Goal: Navigation & Orientation: Find specific page/section

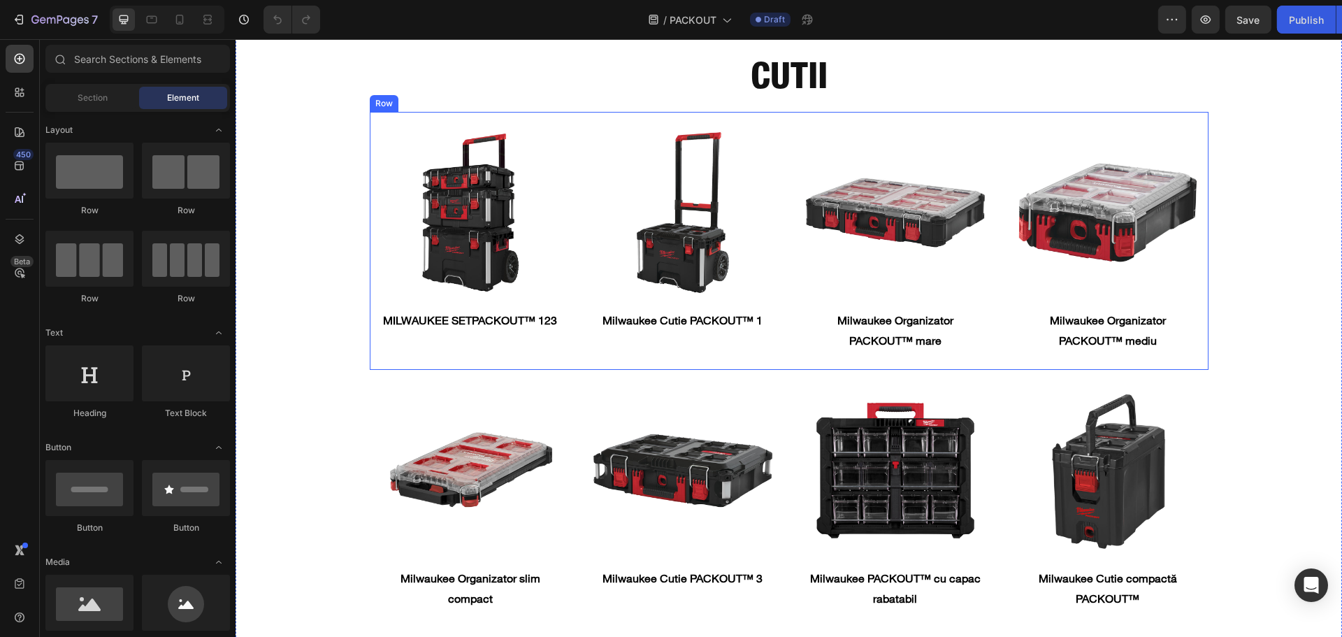
scroll to position [1537, 0]
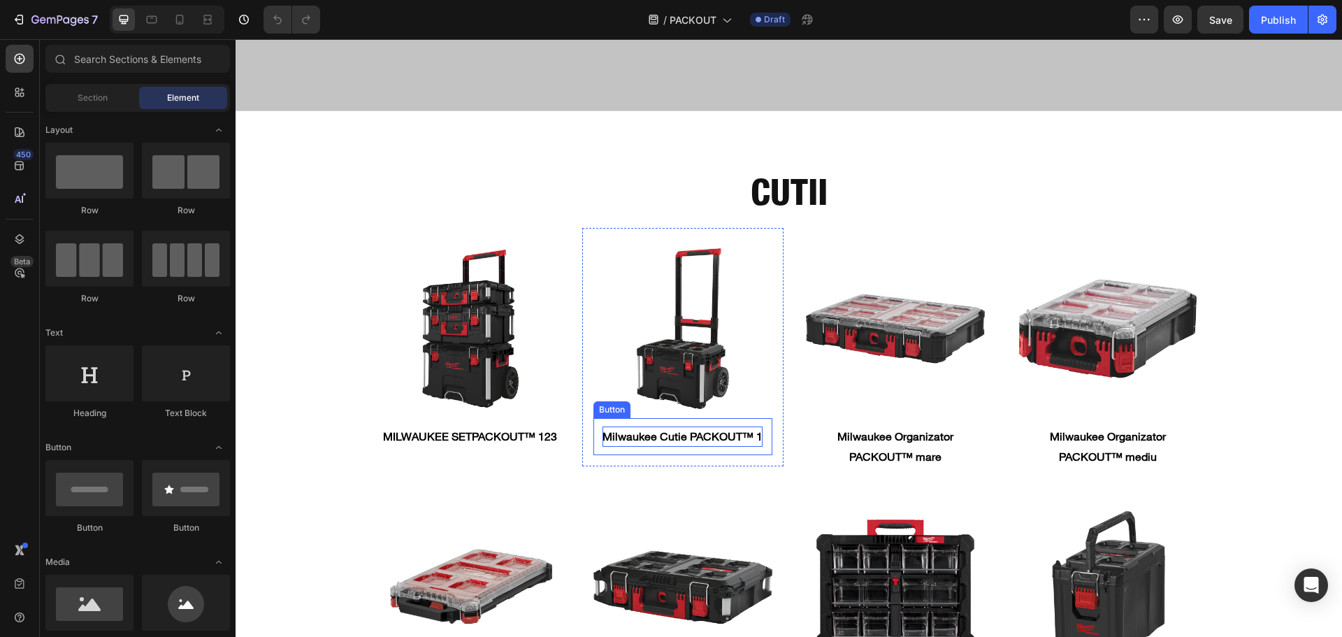
click at [699, 430] on strong "Milwaukee Cutie PACKOUT™ 1" at bounding box center [682, 436] width 160 height 14
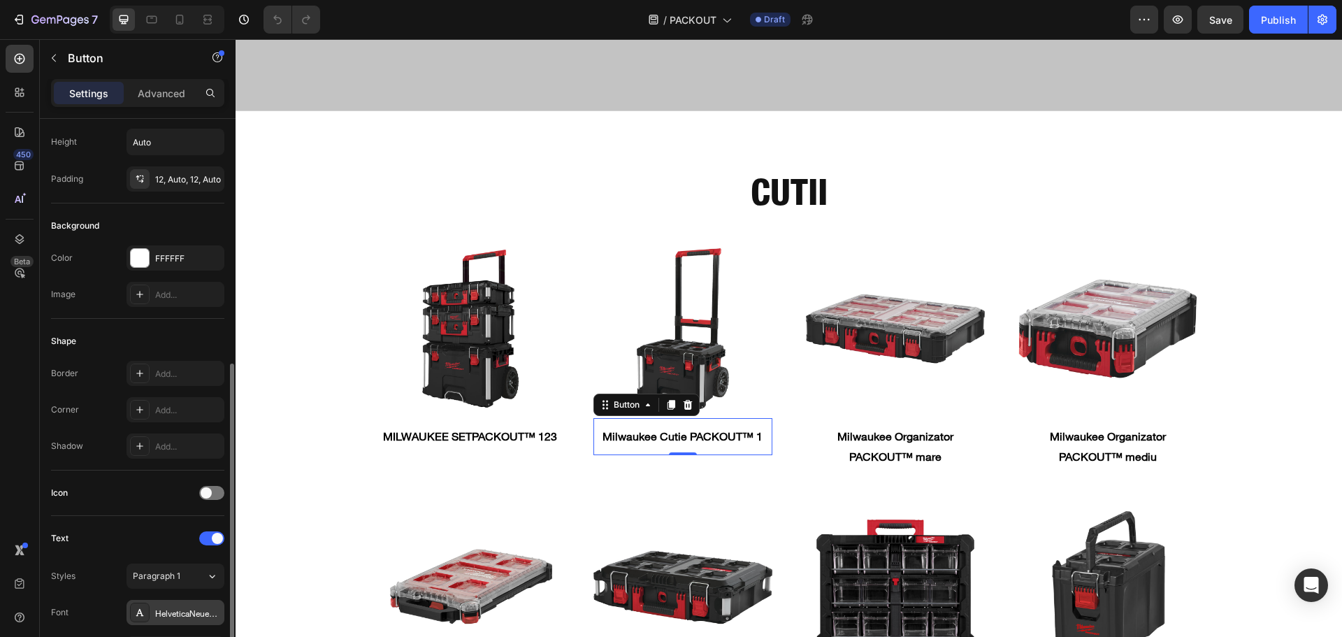
scroll to position [279, 0]
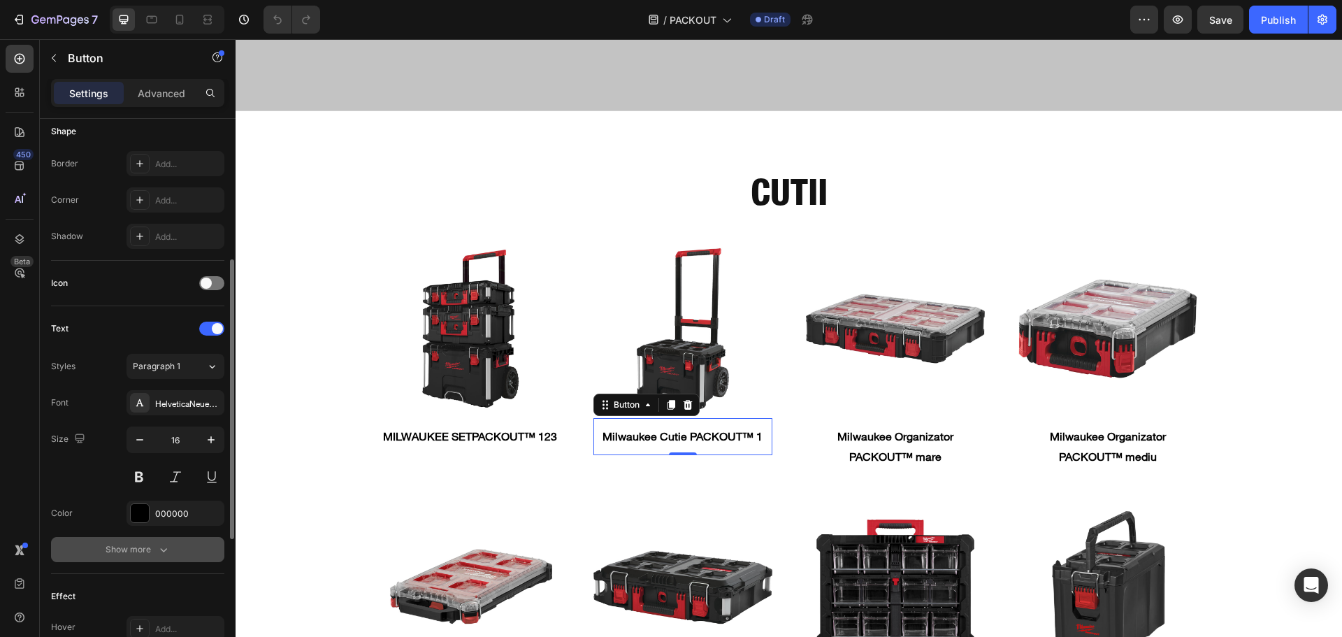
click at [125, 545] on div "Show more" at bounding box center [138, 549] width 65 height 14
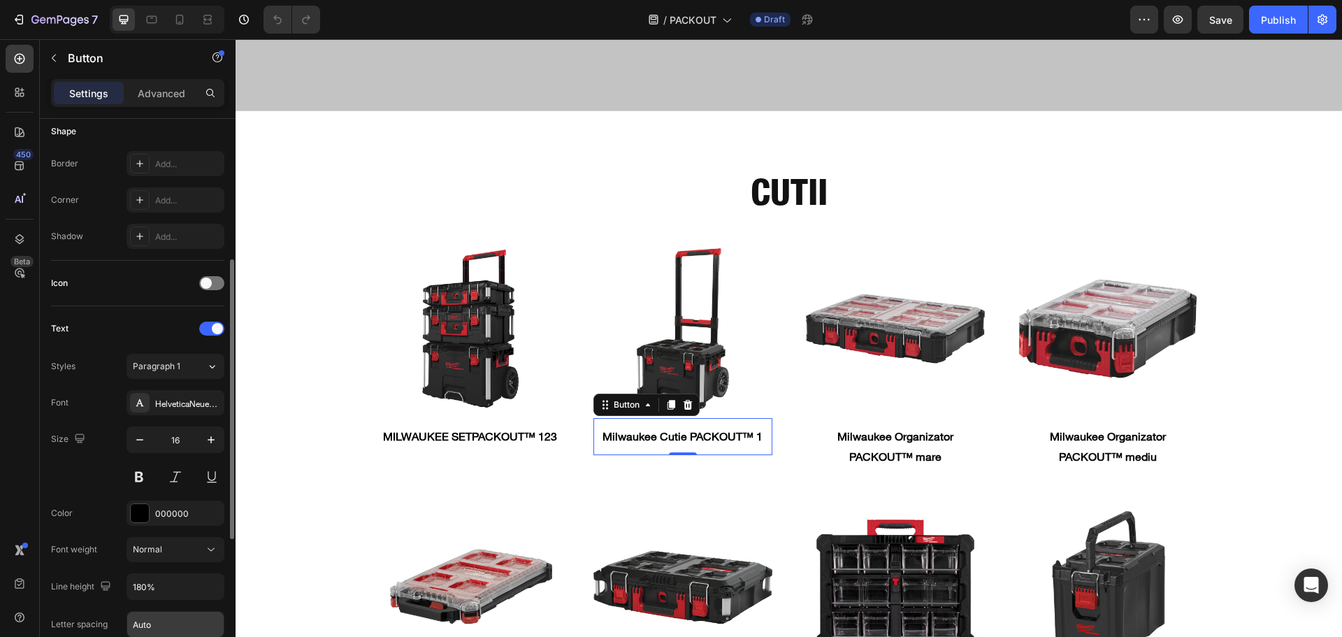
scroll to position [419, 0]
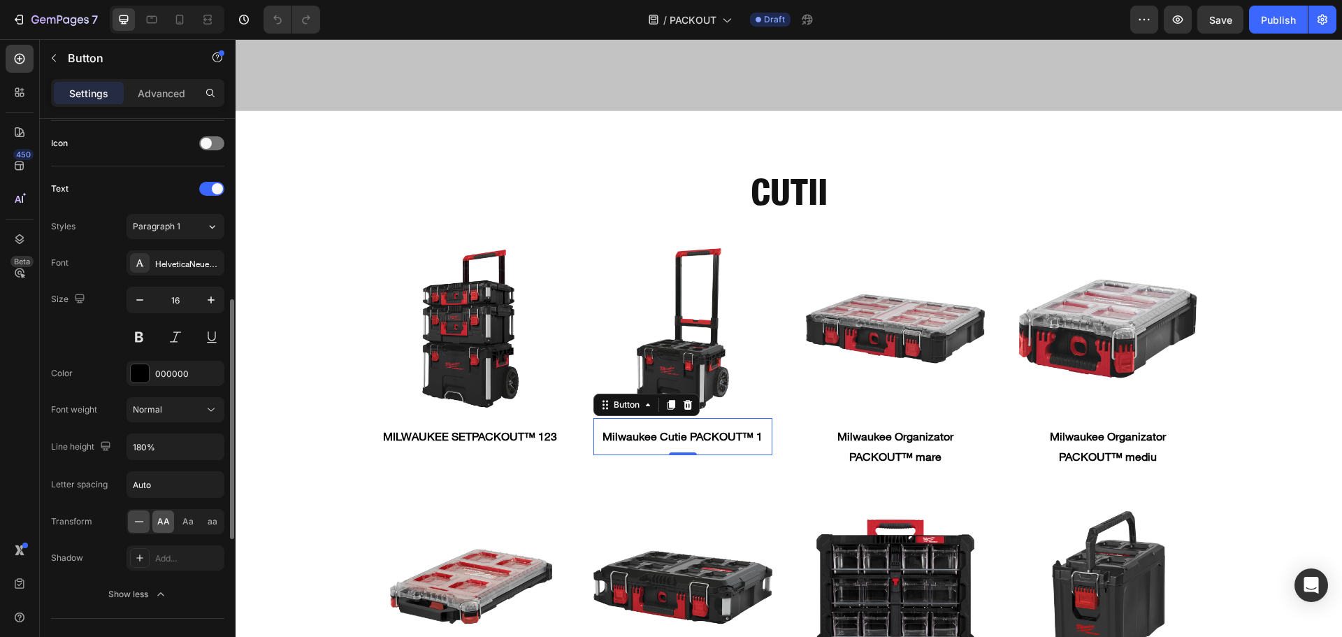
click at [161, 521] on span "AA" at bounding box center [163, 521] width 13 height 13
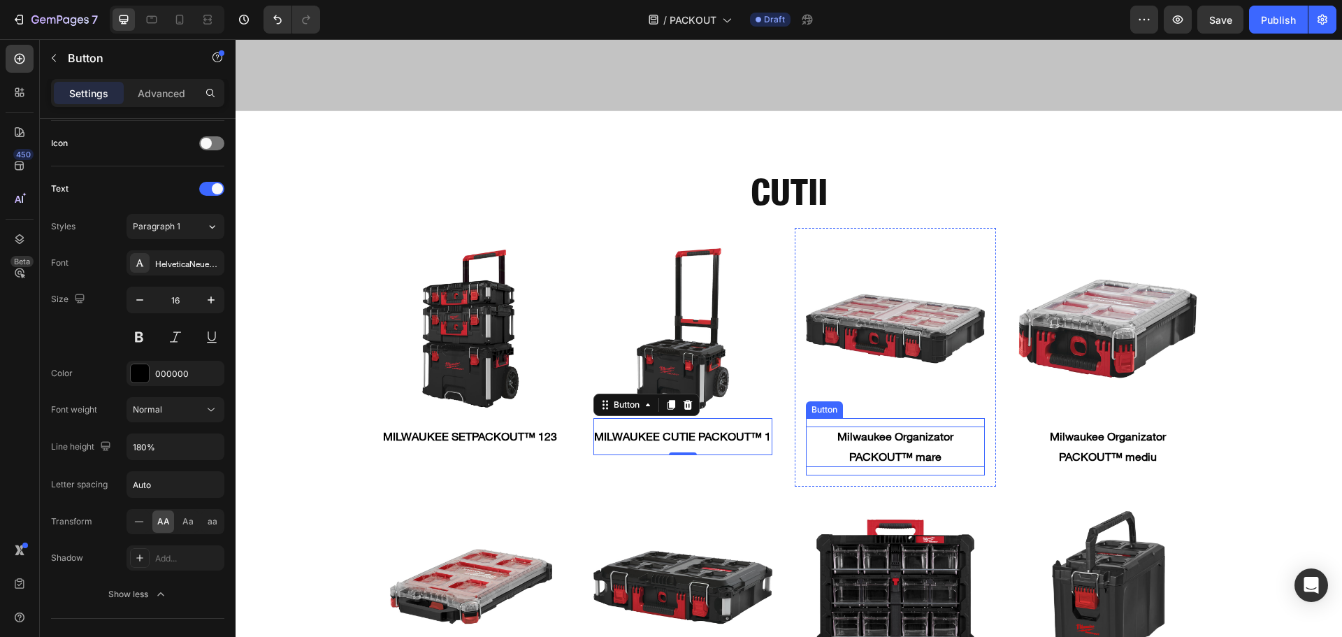
click at [880, 430] on strong "Milwaukee Organizator PACKOUT™ mare" at bounding box center [895, 446] width 116 height 34
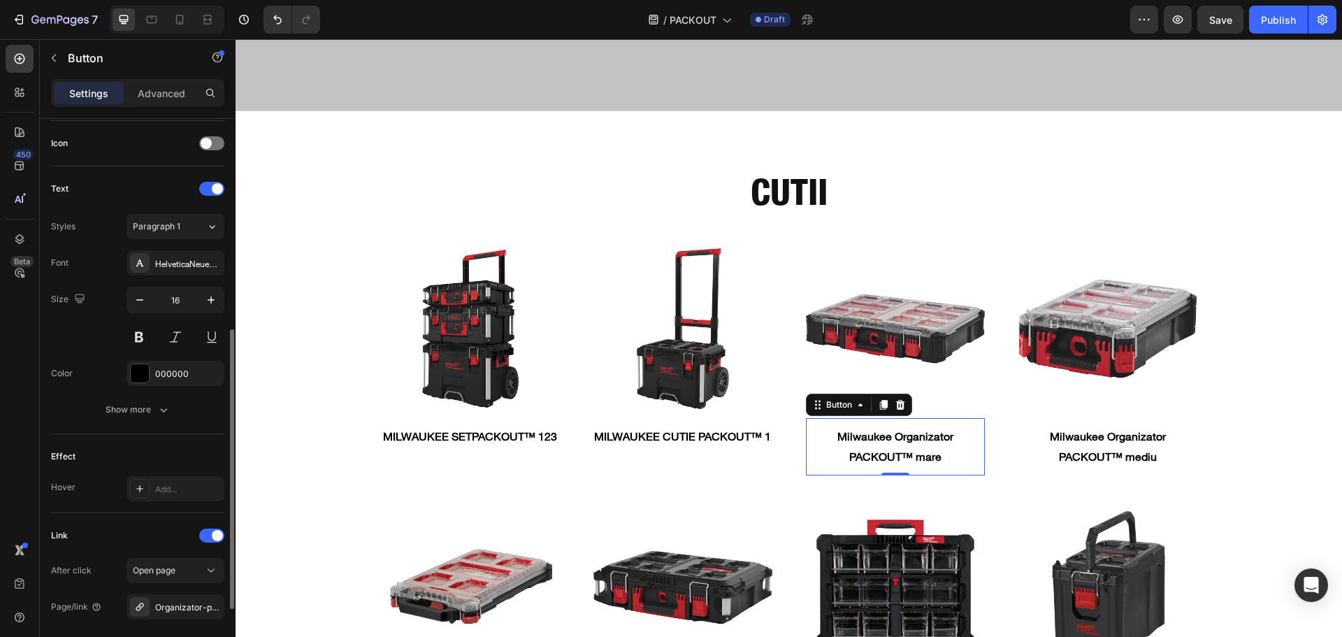
scroll to position [553, 0]
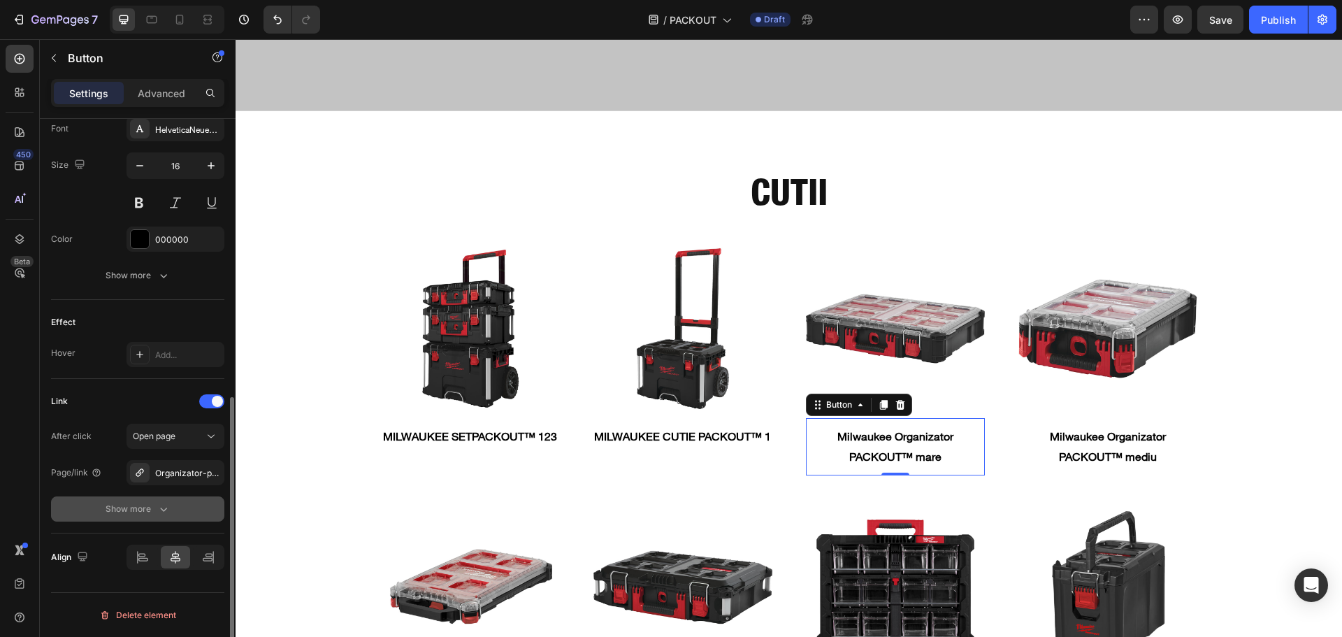
click at [147, 509] on div "Show more" at bounding box center [138, 509] width 65 height 14
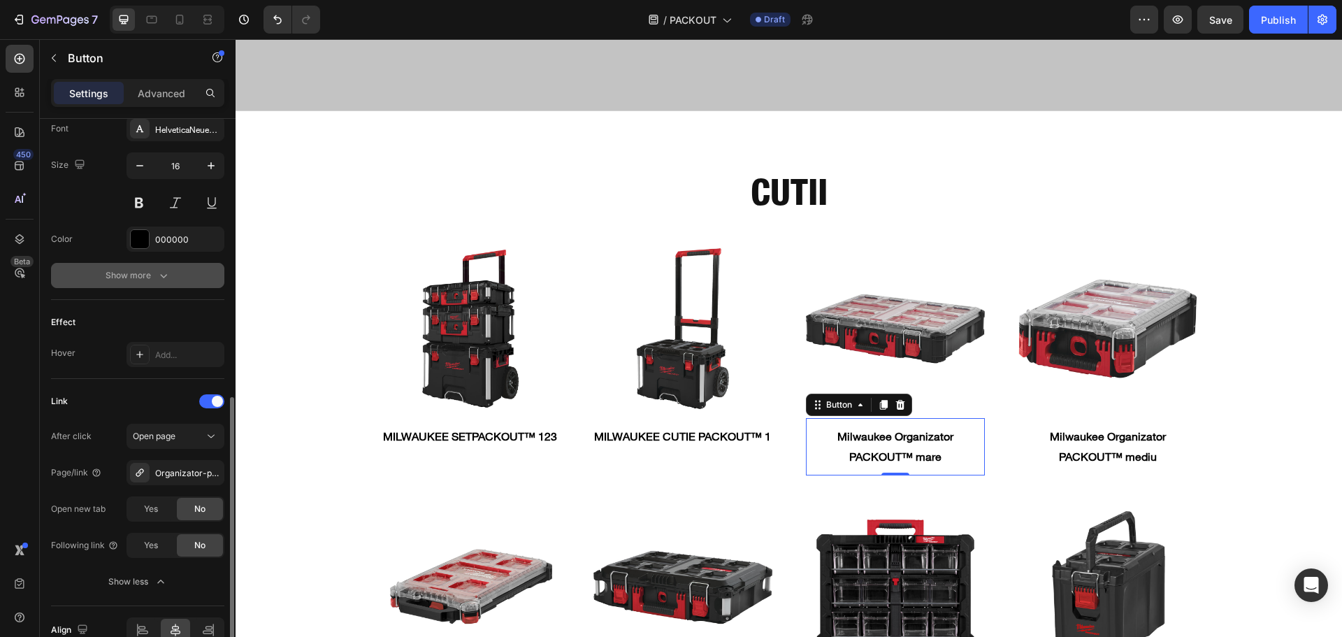
click at [125, 276] on div "Show more" at bounding box center [138, 275] width 65 height 14
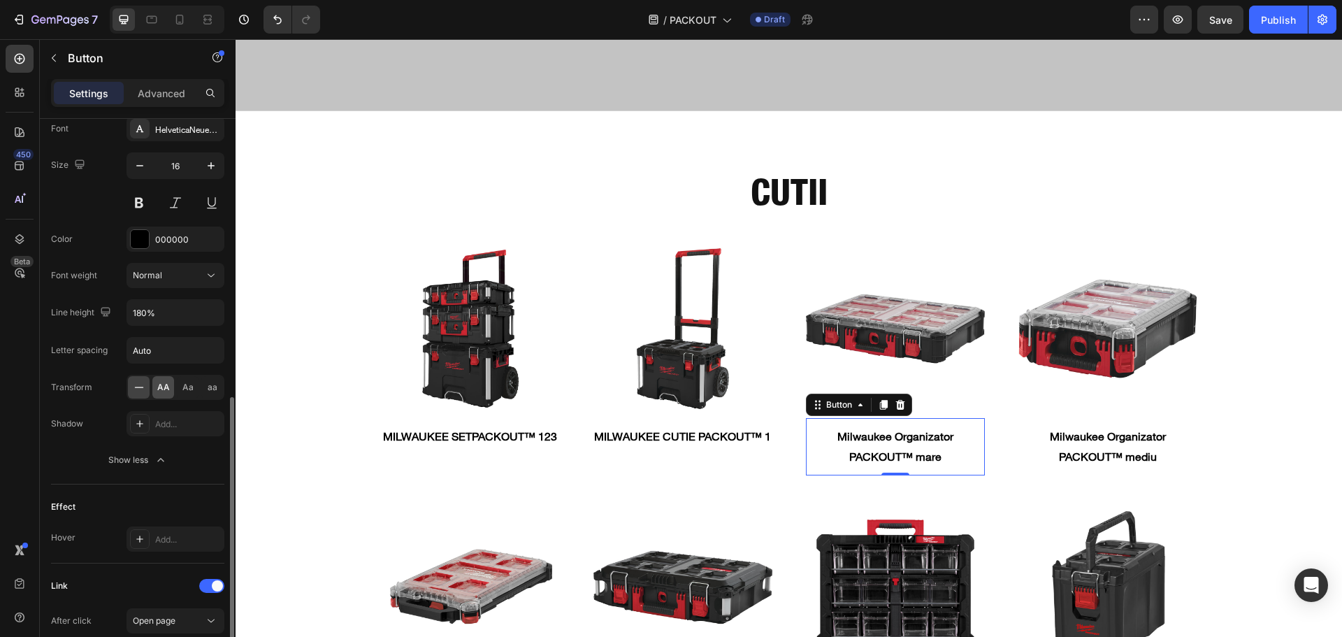
click at [173, 384] on div "AA" at bounding box center [163, 387] width 22 height 22
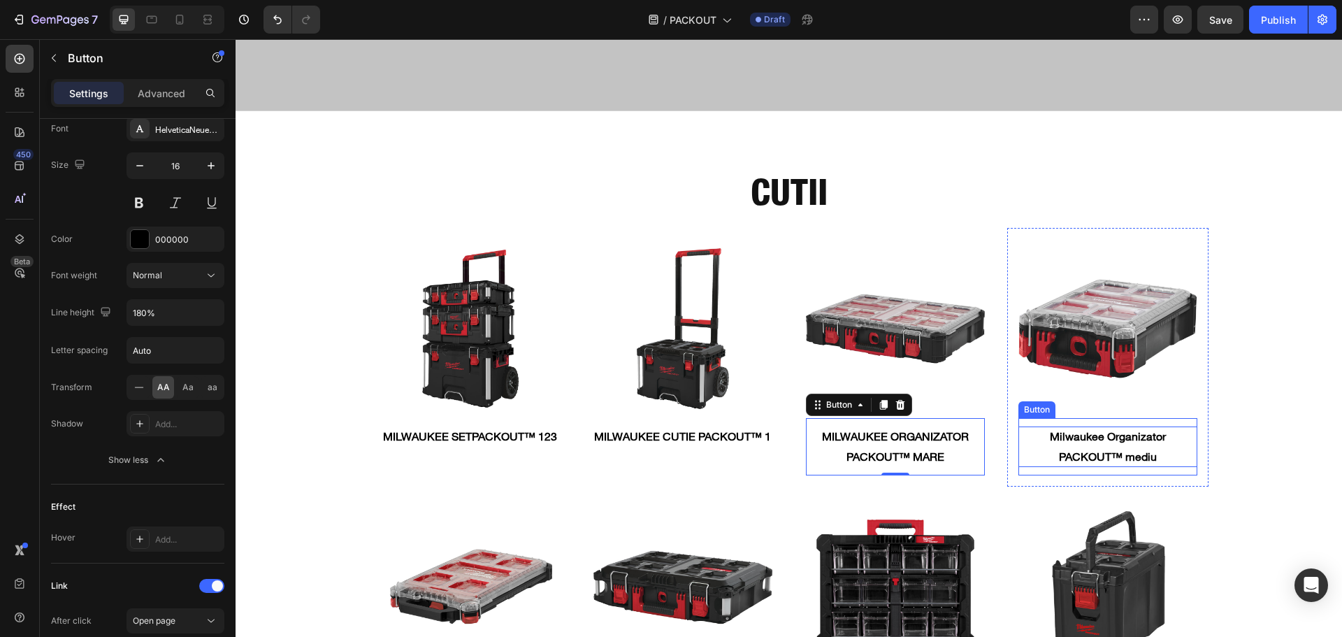
click at [1087, 439] on p "Milwaukee Organizator PACKOUT™ mediu" at bounding box center [1107, 446] width 179 height 41
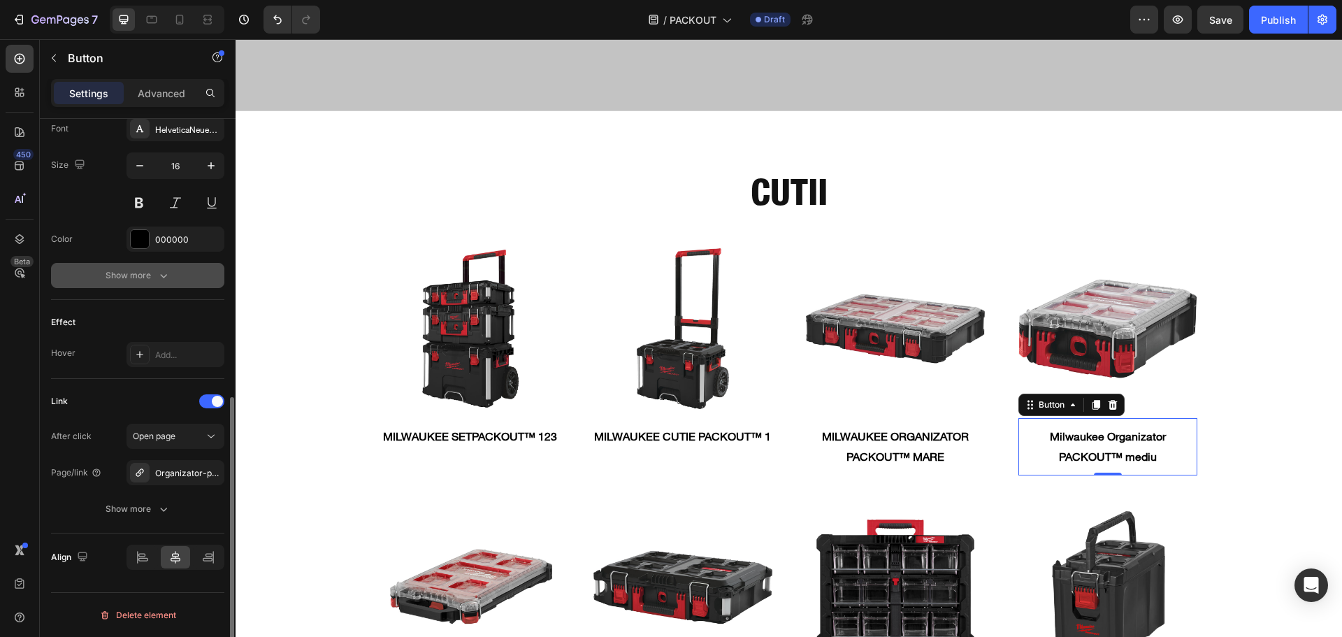
click at [146, 272] on div "Show more" at bounding box center [138, 275] width 65 height 14
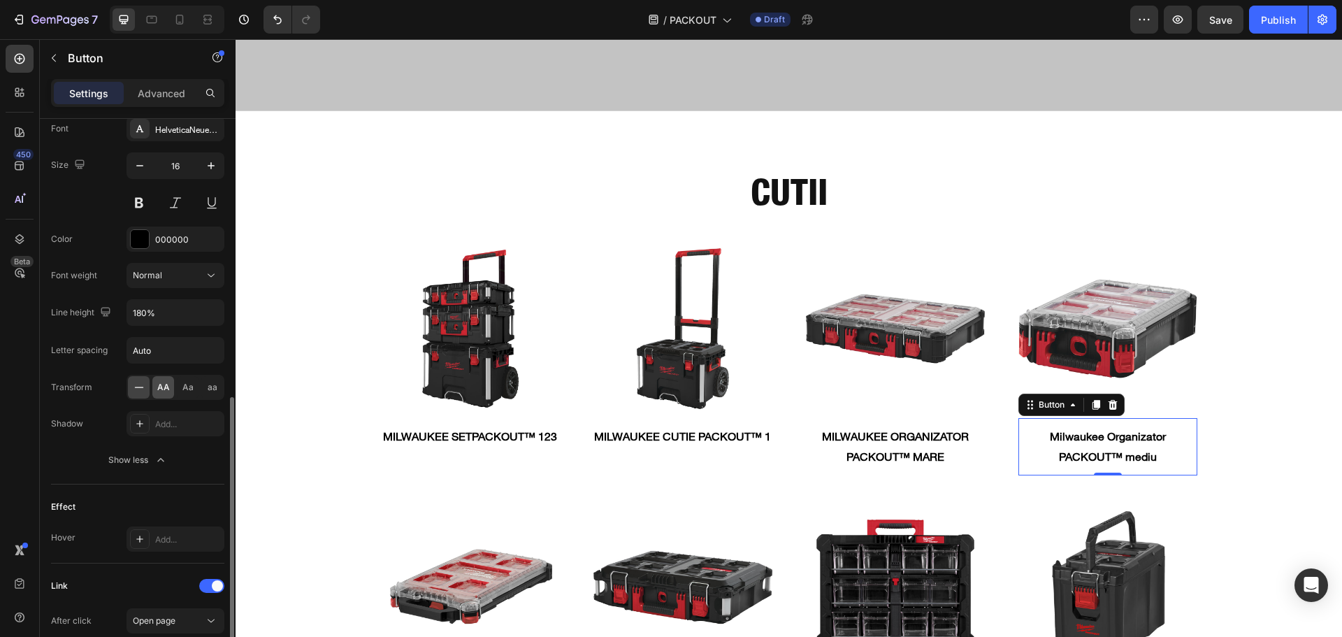
click at [163, 378] on div "AA" at bounding box center [163, 387] width 22 height 22
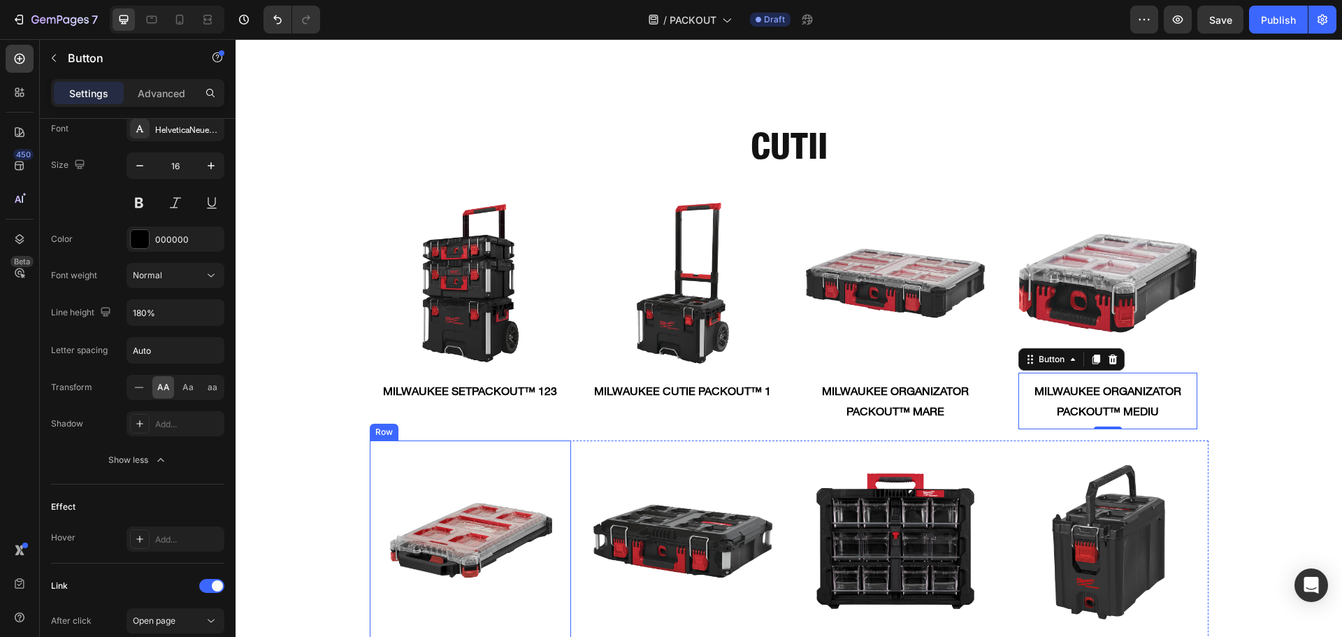
scroll to position [1677, 0]
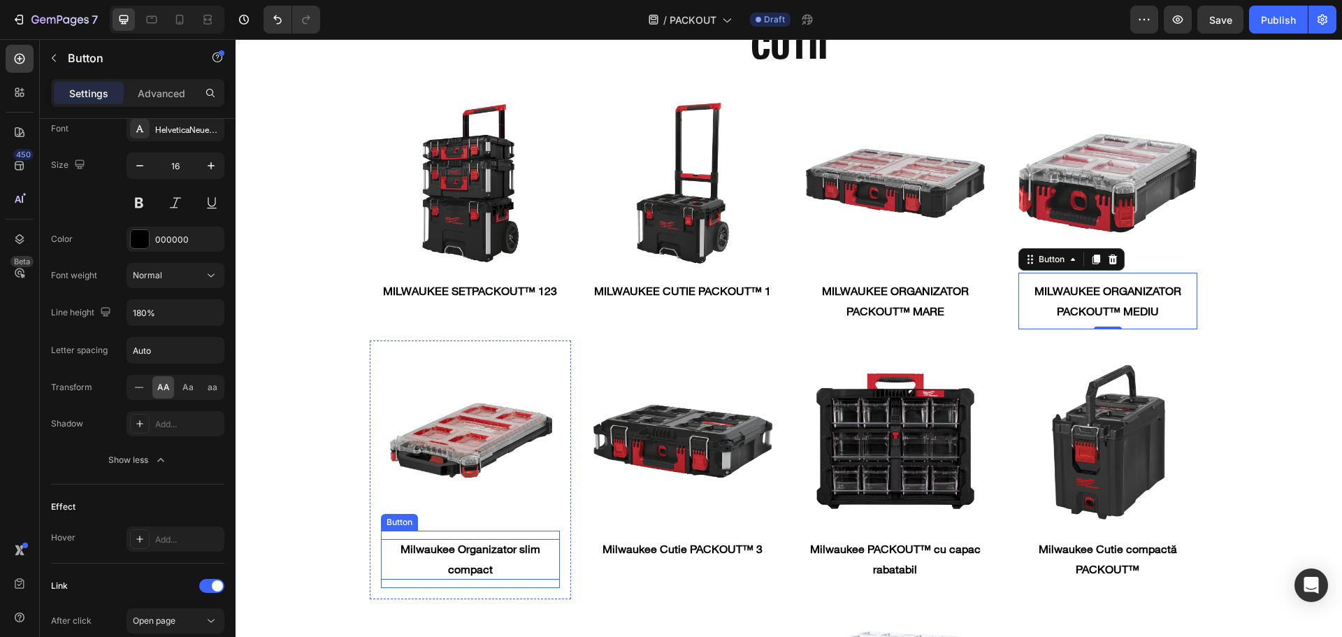
click at [488, 544] on strong "Milwaukee Organizator slim compact" at bounding box center [470, 559] width 140 height 34
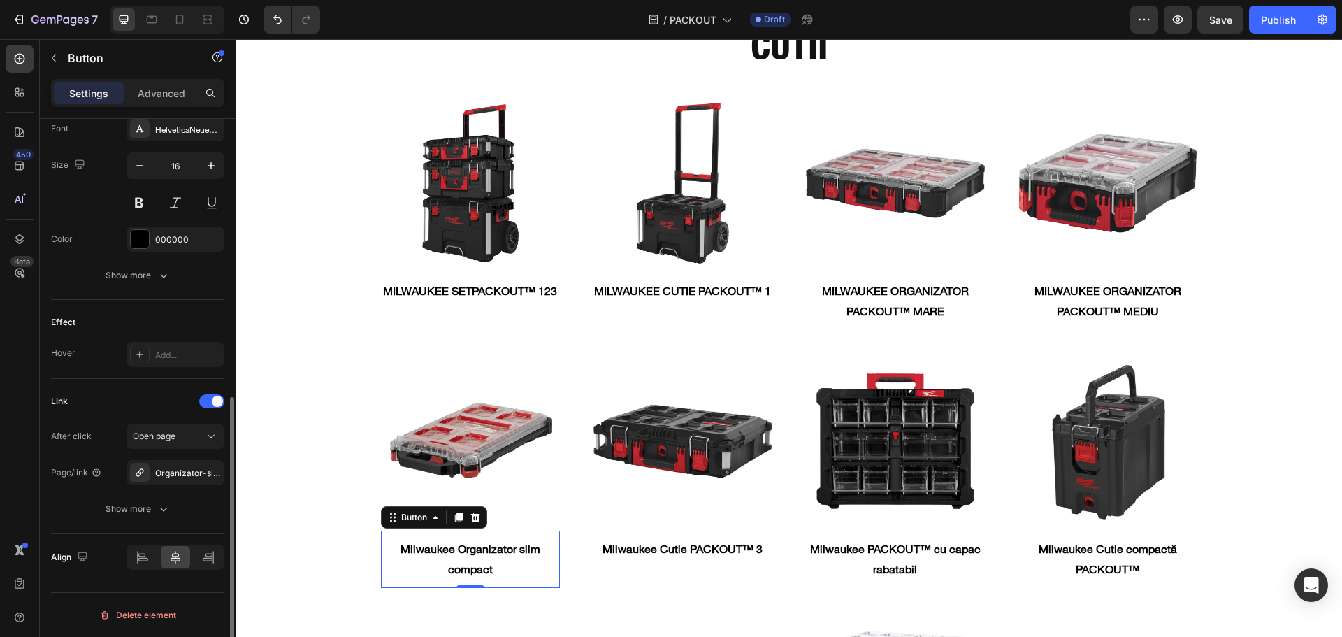
drag, startPoint x: 134, startPoint y: 282, endPoint x: 154, endPoint y: 298, distance: 24.9
click at [134, 282] on button "Show more" at bounding box center [137, 275] width 173 height 25
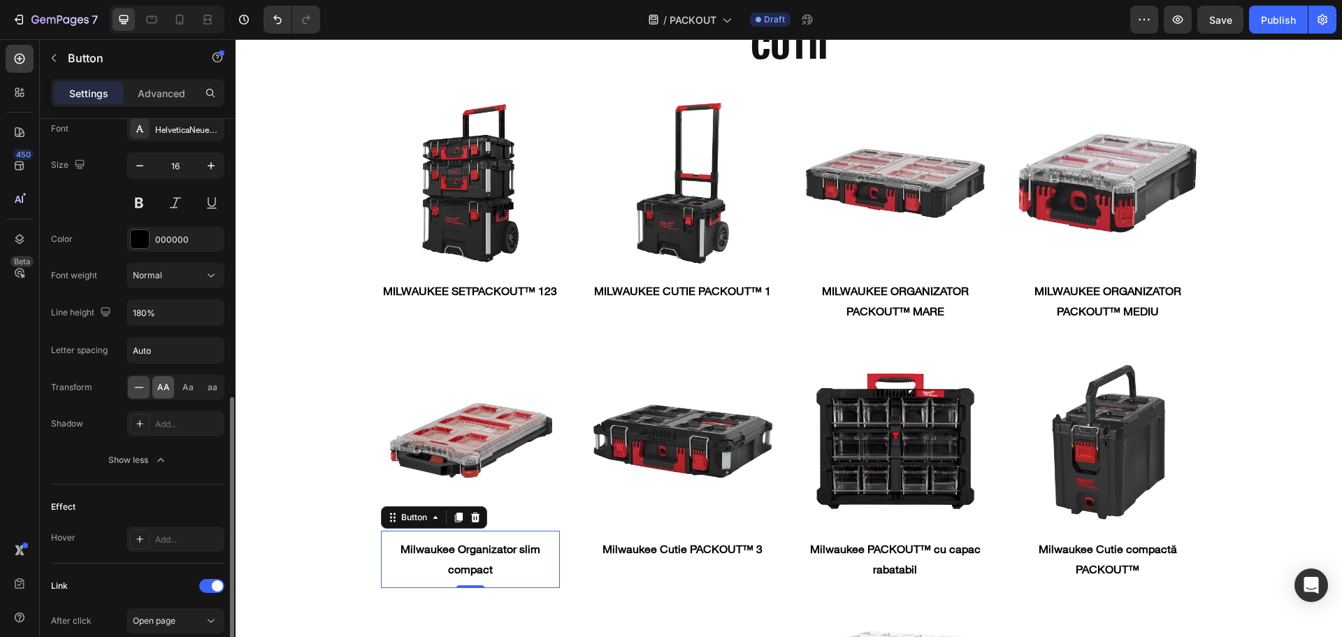
click at [164, 386] on span "AA" at bounding box center [163, 387] width 13 height 13
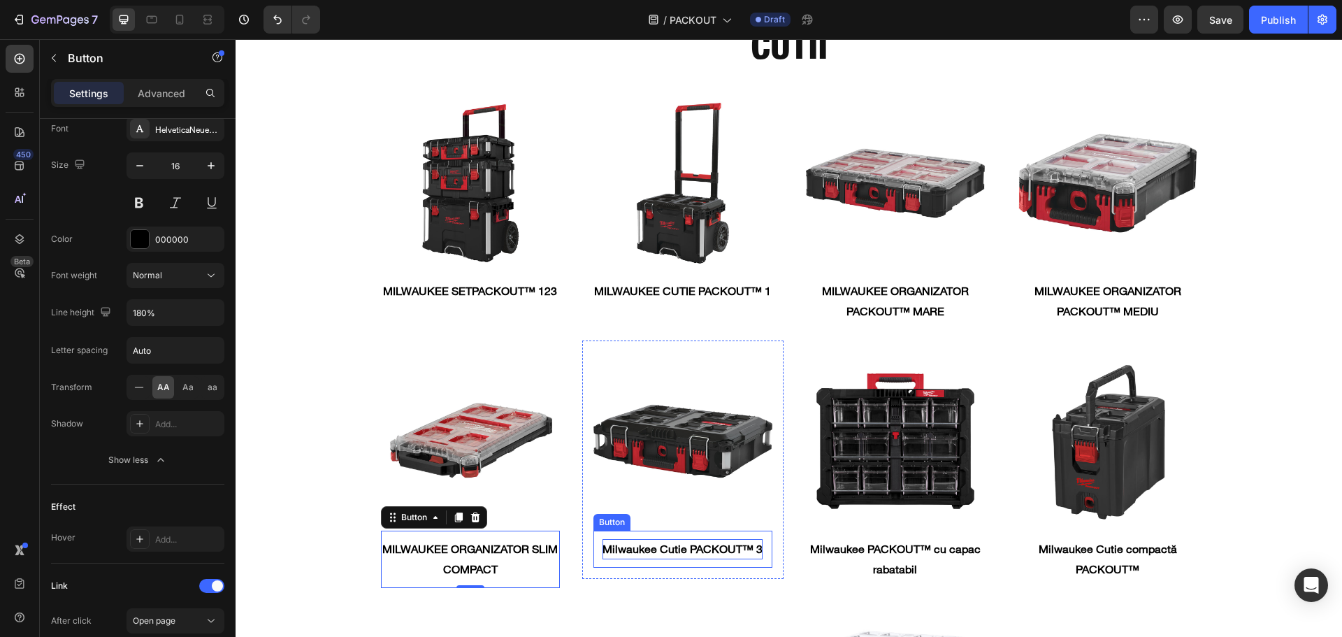
click at [673, 545] on strong "Milwaukee Cutie PACKOUT™ 3" at bounding box center [682, 549] width 160 height 14
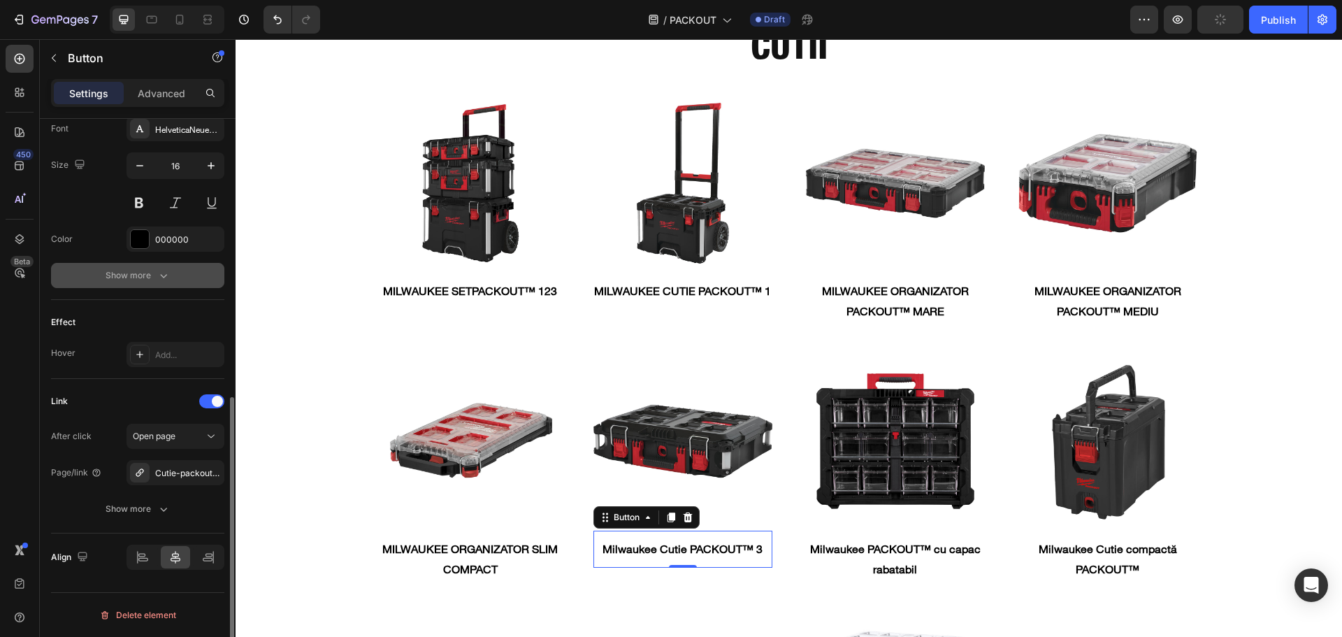
click at [142, 286] on button "Show more" at bounding box center [137, 275] width 173 height 25
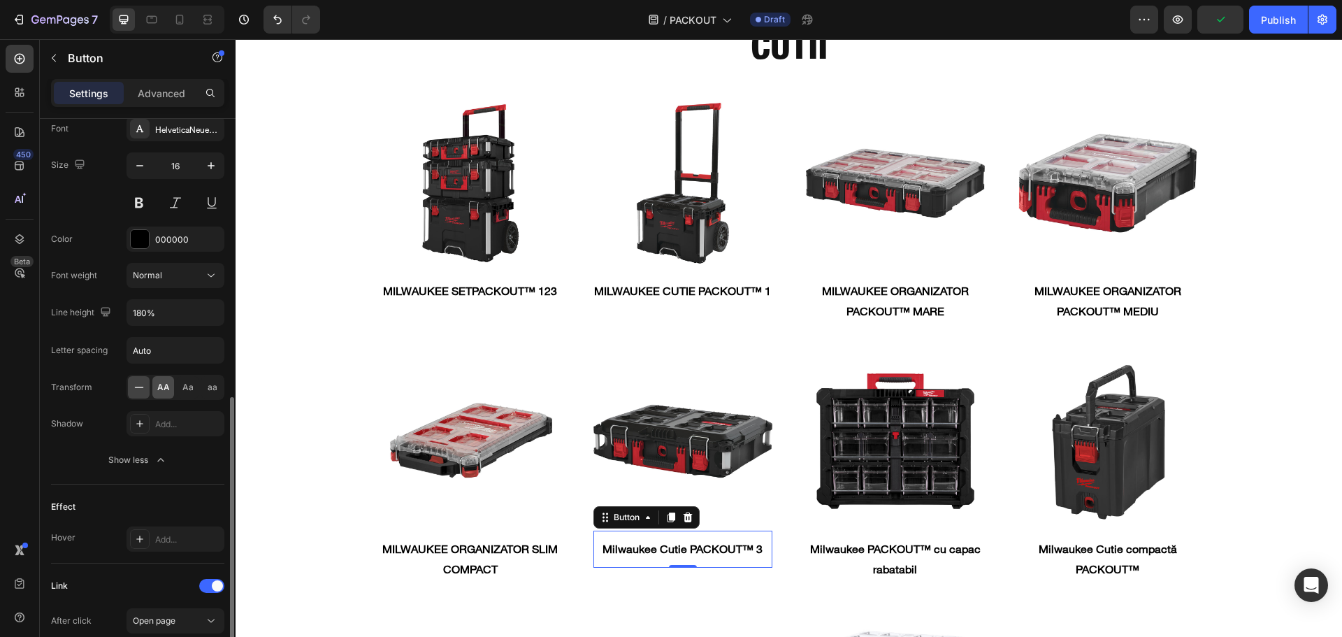
click at [165, 388] on span "AA" at bounding box center [163, 387] width 13 height 13
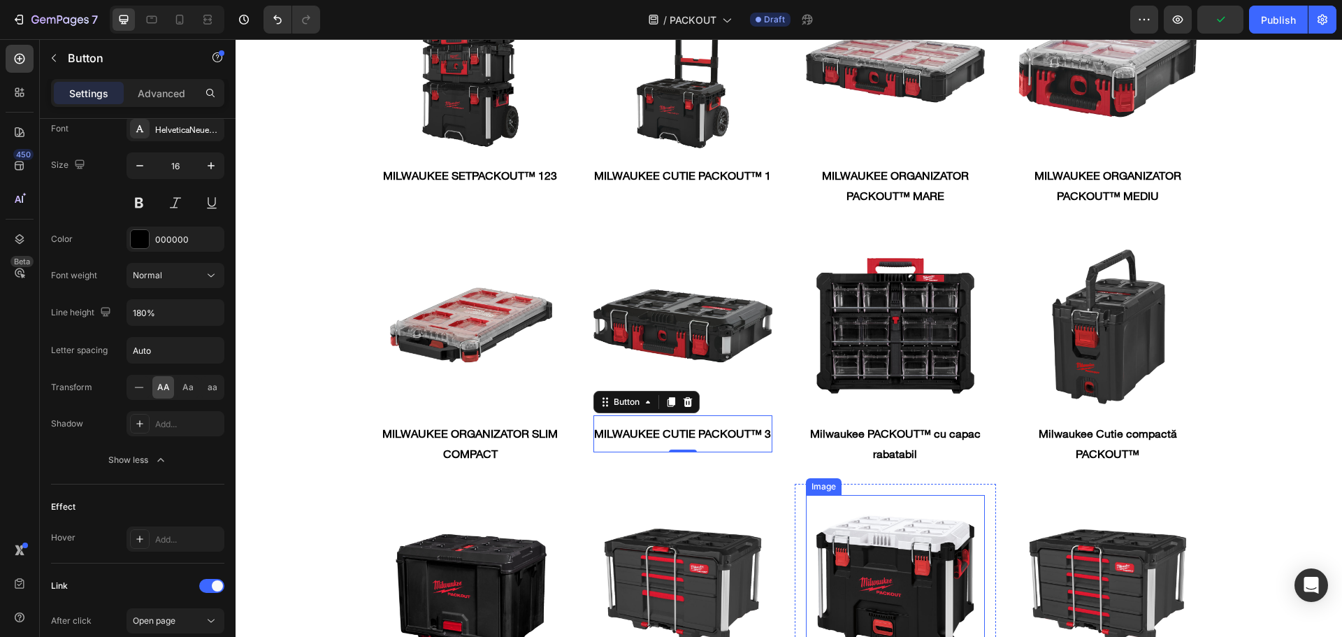
scroll to position [1817, 0]
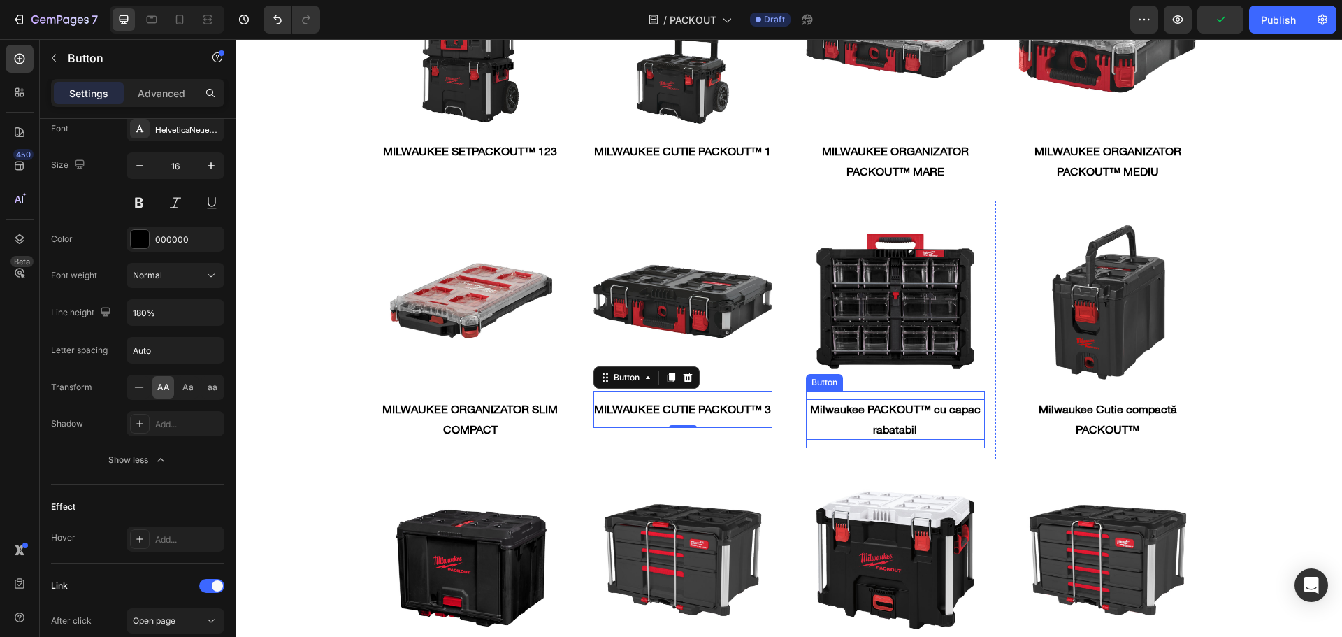
click at [859, 420] on p "Milwaukee PACKOUT™ cu capac rabatabil" at bounding box center [895, 419] width 179 height 41
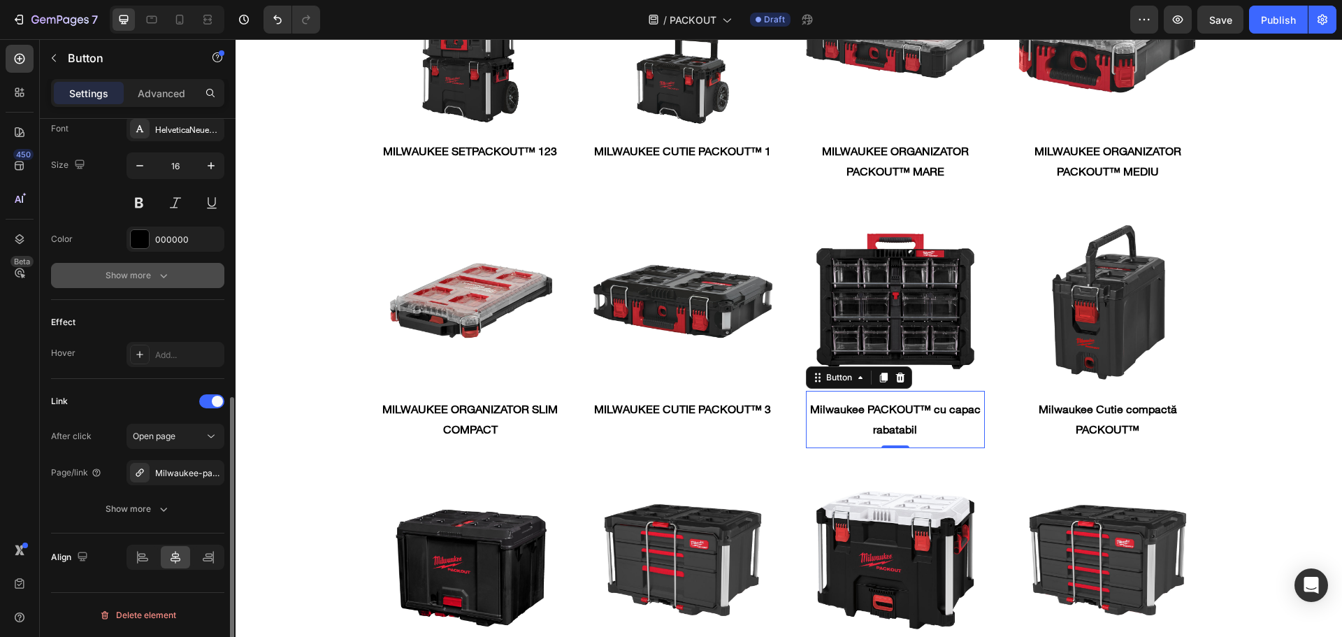
click at [160, 277] on icon "button" at bounding box center [164, 275] width 14 height 14
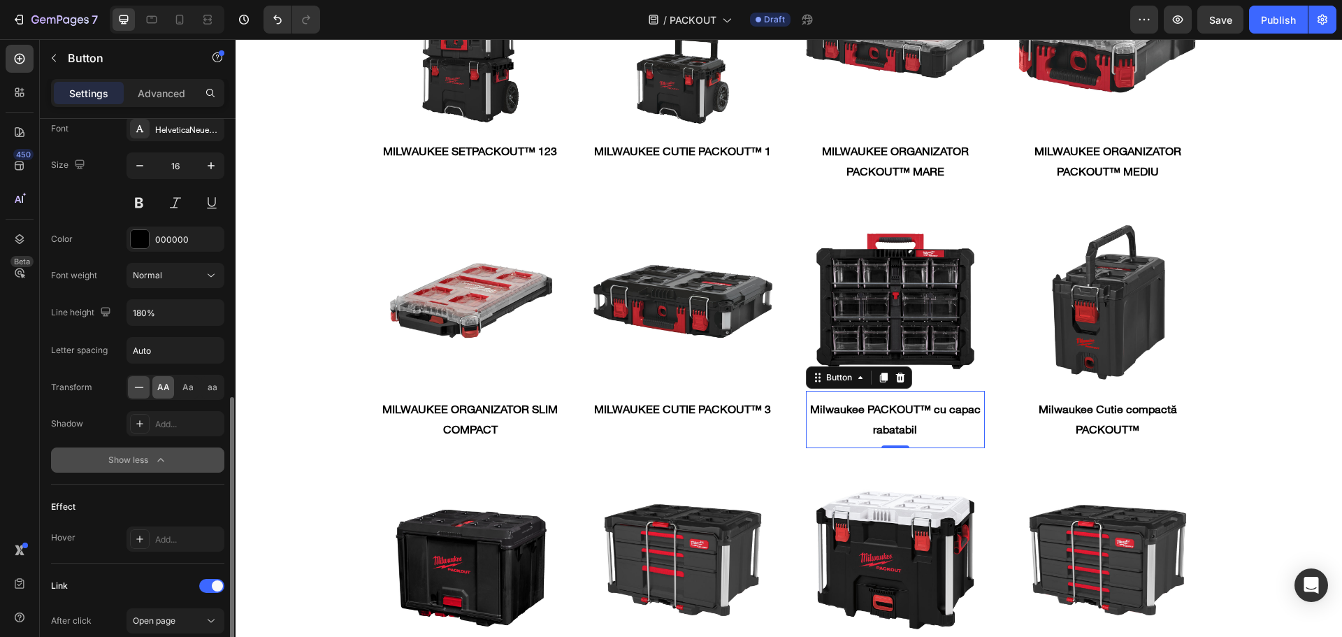
click at [158, 391] on span "AA" at bounding box center [163, 387] width 13 height 13
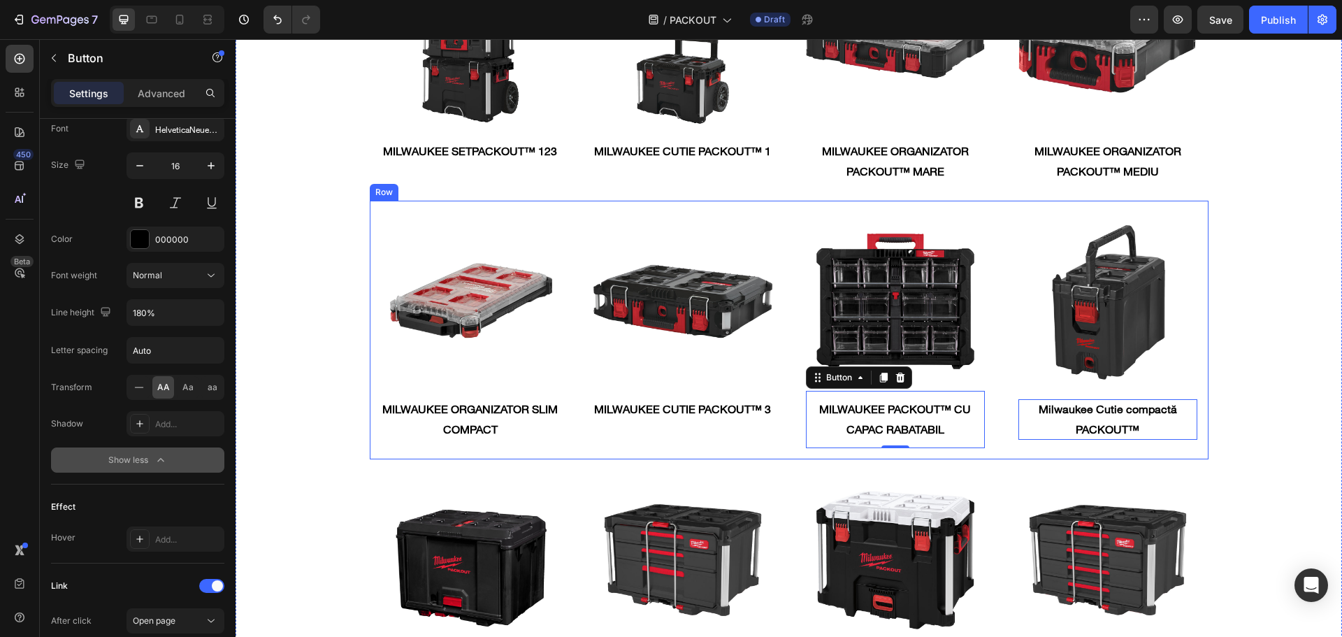
click at [1076, 426] on strong "Milwaukee Cutie compactă PACKOUT™" at bounding box center [1107, 419] width 138 height 34
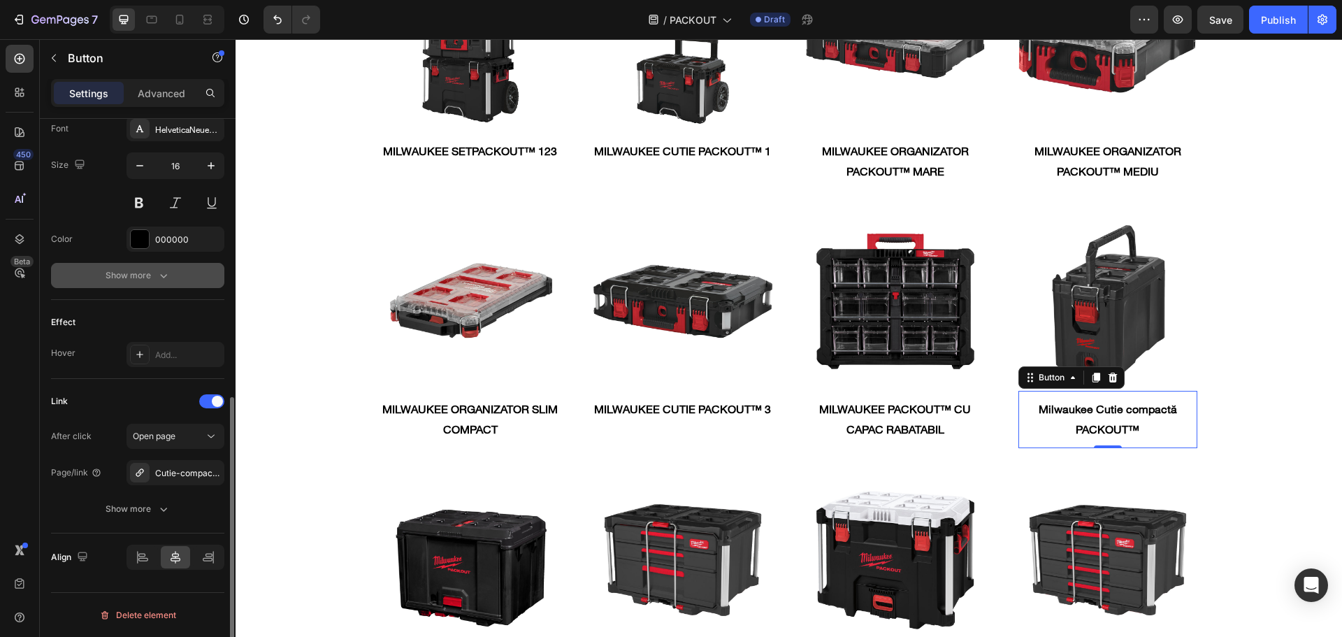
click at [127, 284] on button "Show more" at bounding box center [137, 275] width 173 height 25
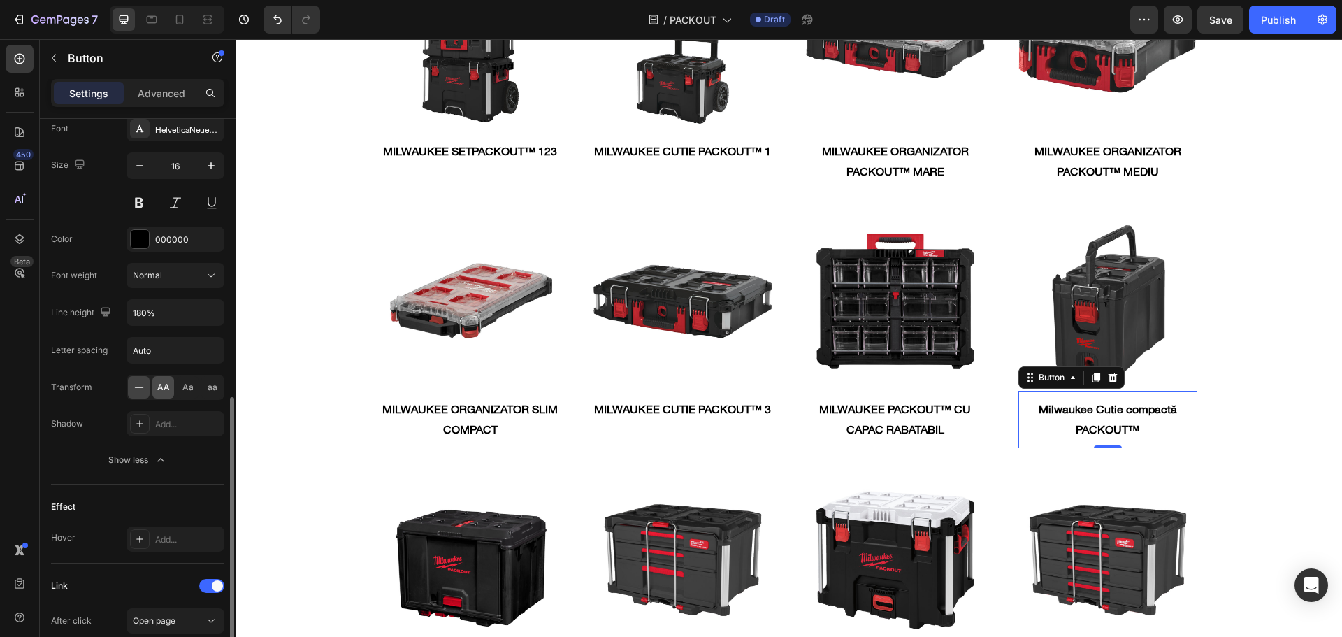
click at [161, 387] on span "AA" at bounding box center [163, 387] width 13 height 13
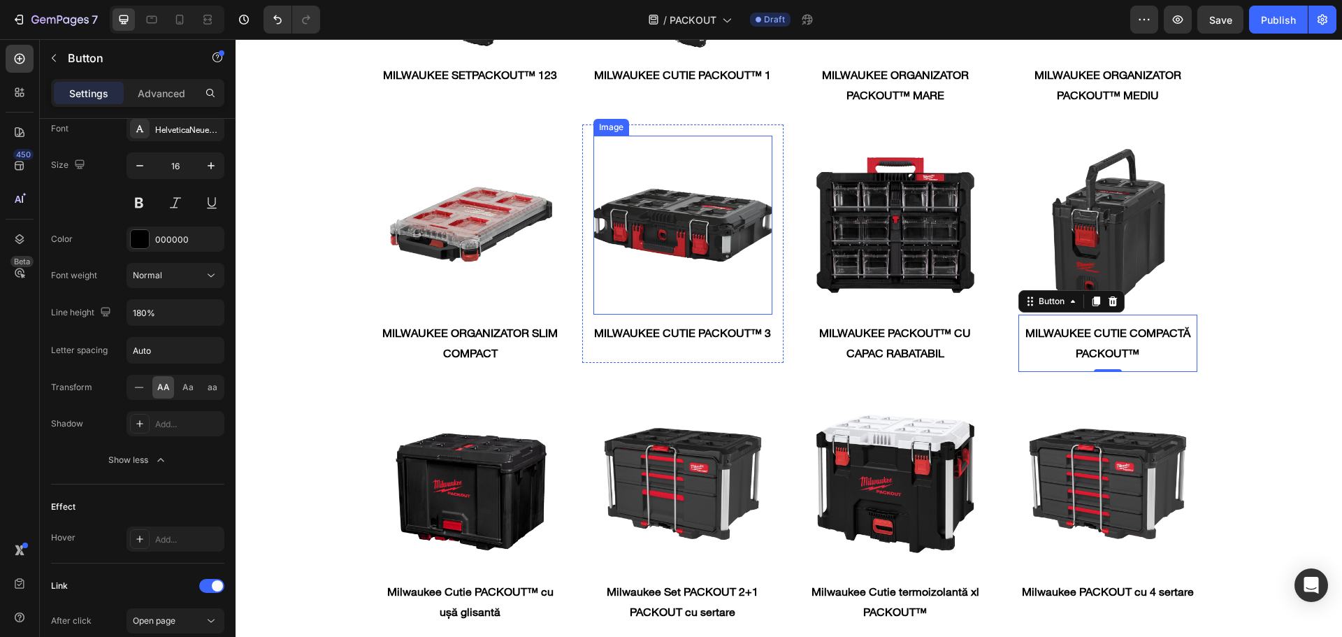
scroll to position [2096, 0]
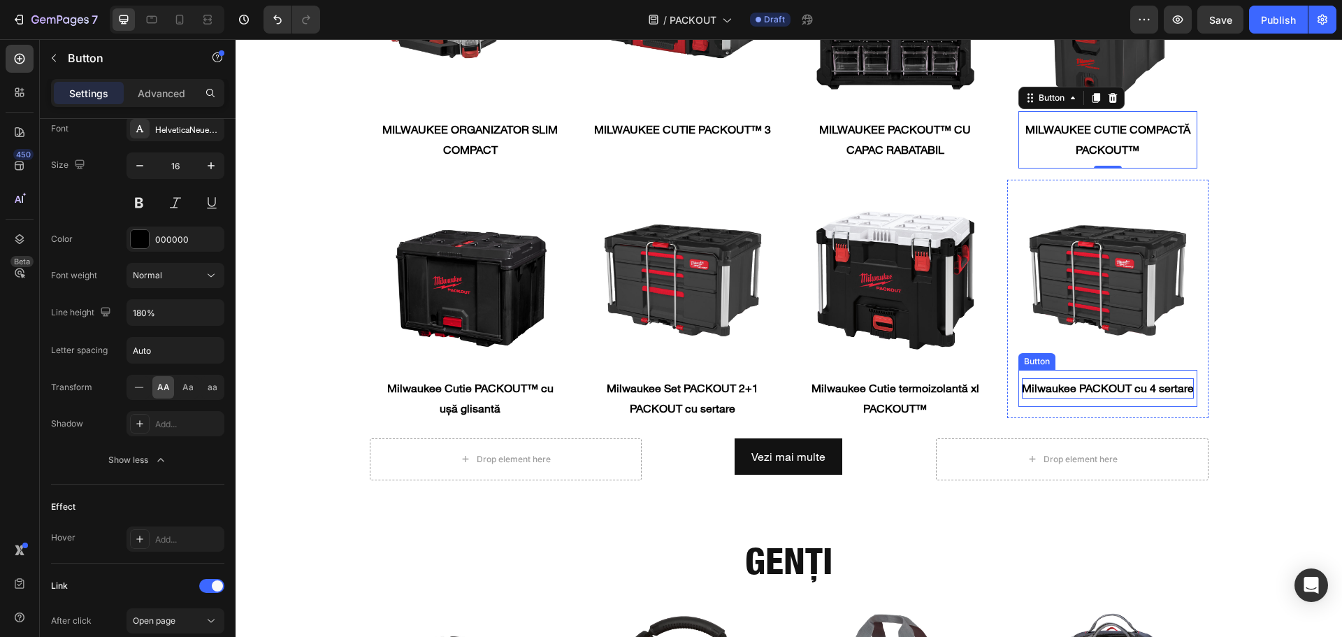
click at [1087, 391] on strong "Milwaukee PACKOUT cu 4 sertare" at bounding box center [1108, 388] width 172 height 14
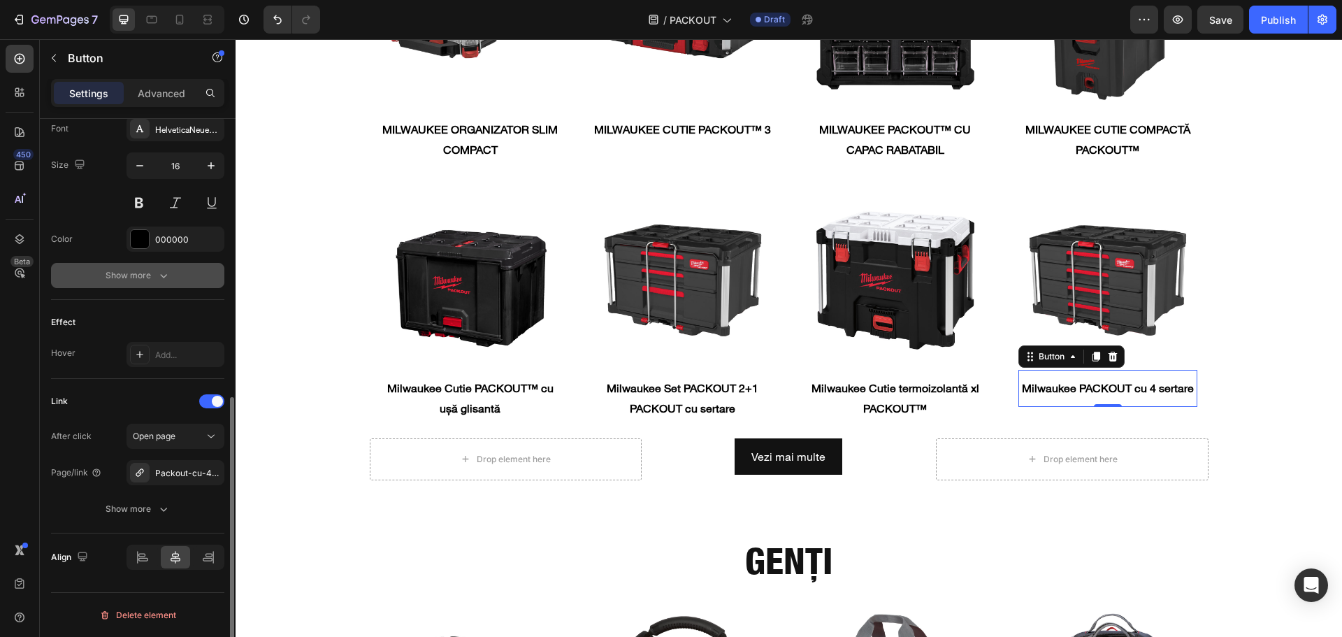
click at [140, 274] on div "Show more" at bounding box center [138, 275] width 65 height 14
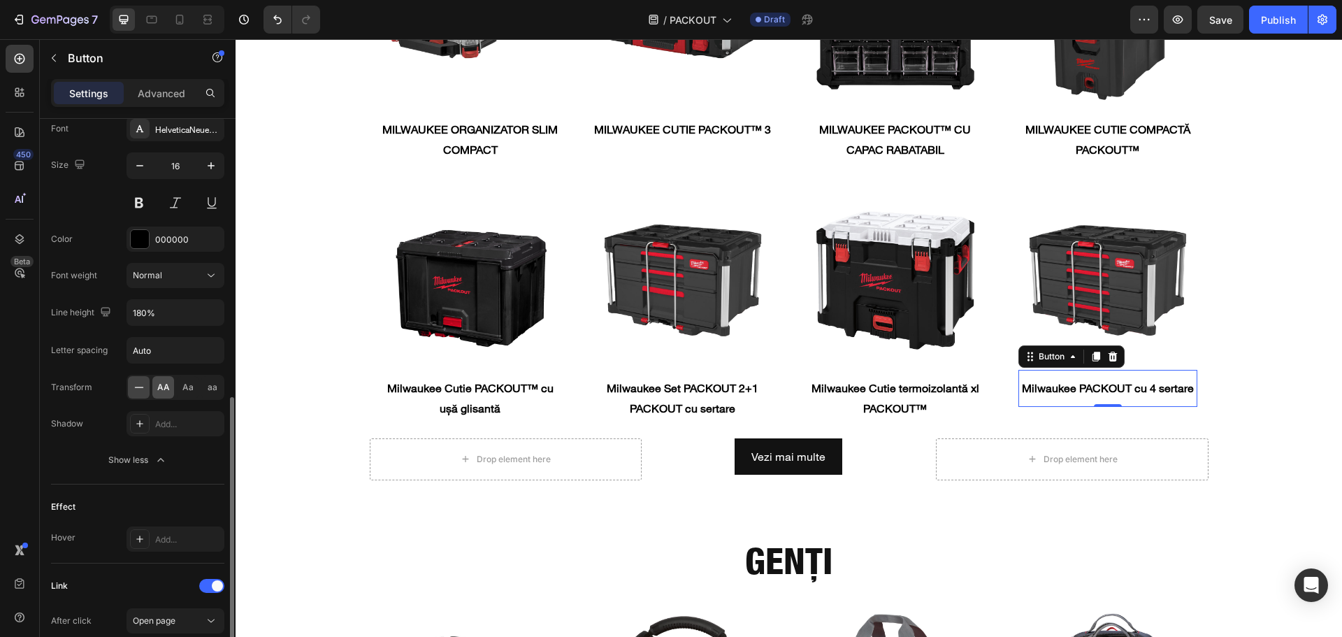
click at [166, 384] on span "AA" at bounding box center [163, 387] width 13 height 13
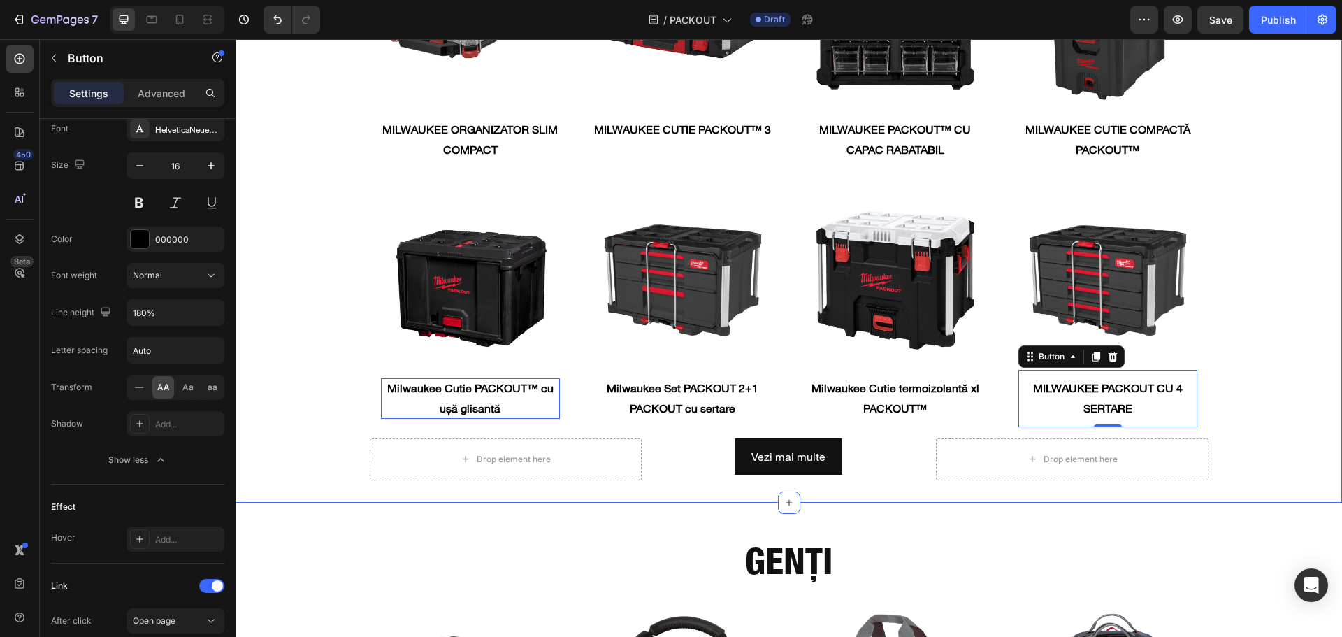
click at [484, 382] on p "Milwaukee Cutie PACKOUT™ cu ușă glisantă" at bounding box center [470, 398] width 179 height 41
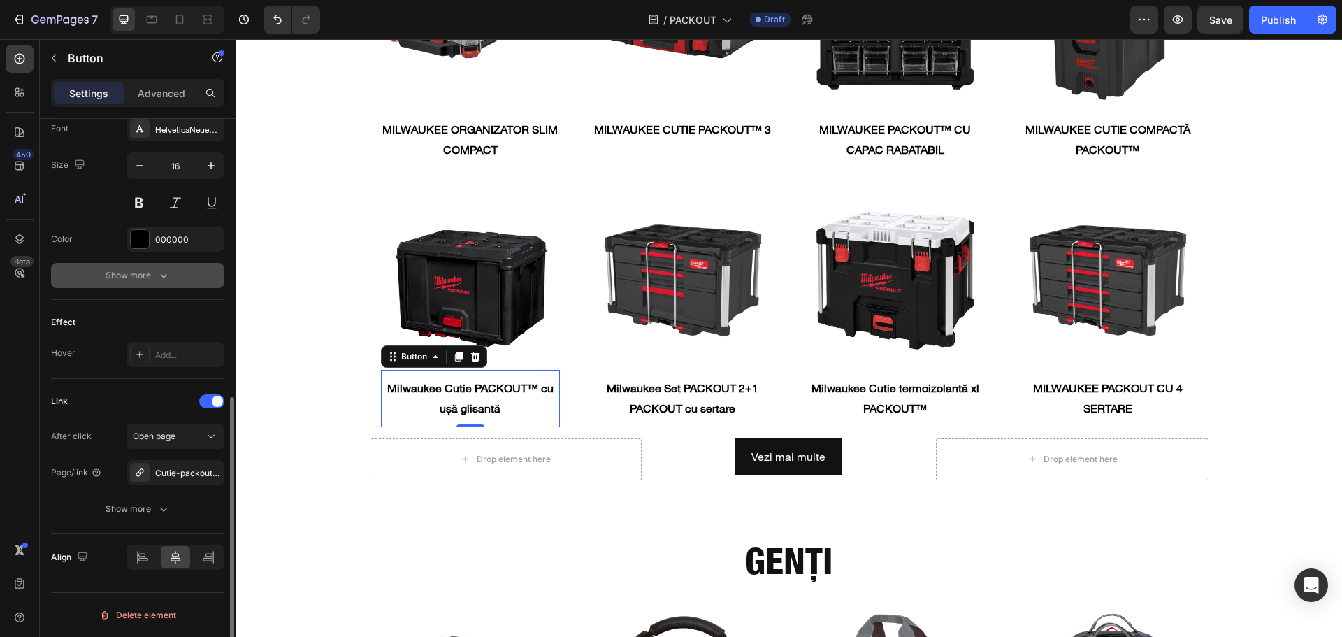
click at [122, 279] on div "Show more" at bounding box center [138, 275] width 65 height 14
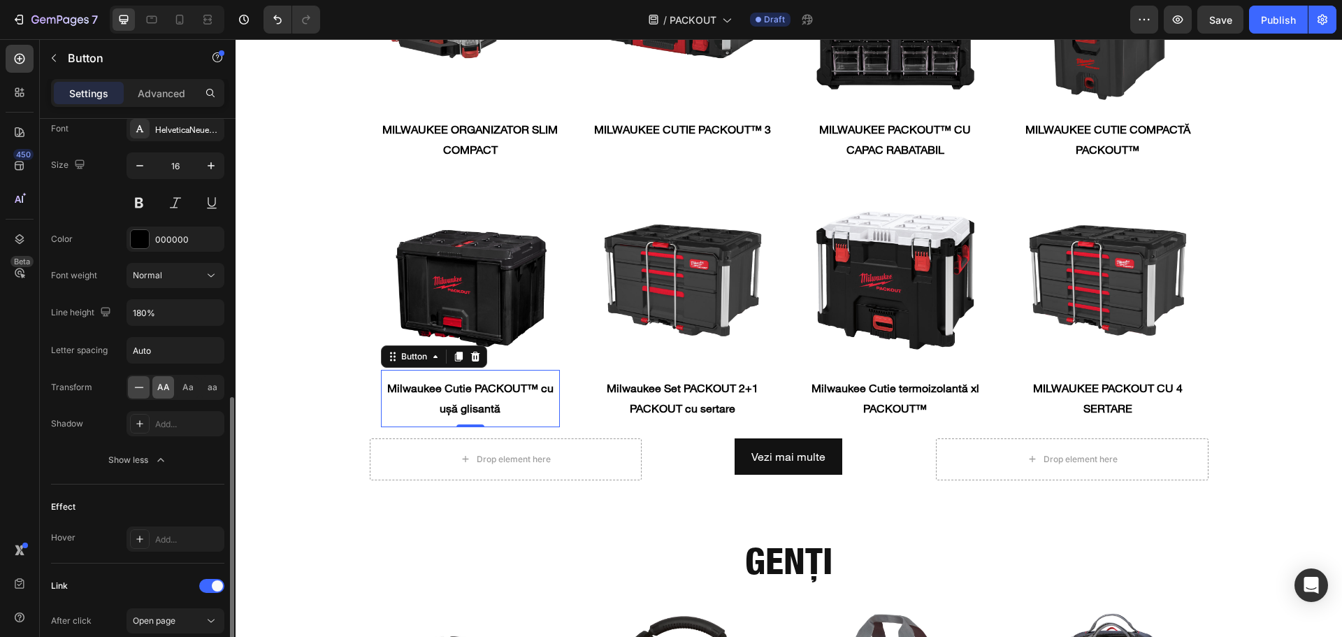
drag, startPoint x: 167, startPoint y: 389, endPoint x: 74, endPoint y: 356, distance: 98.8
click at [167, 389] on span "AA" at bounding box center [163, 387] width 13 height 13
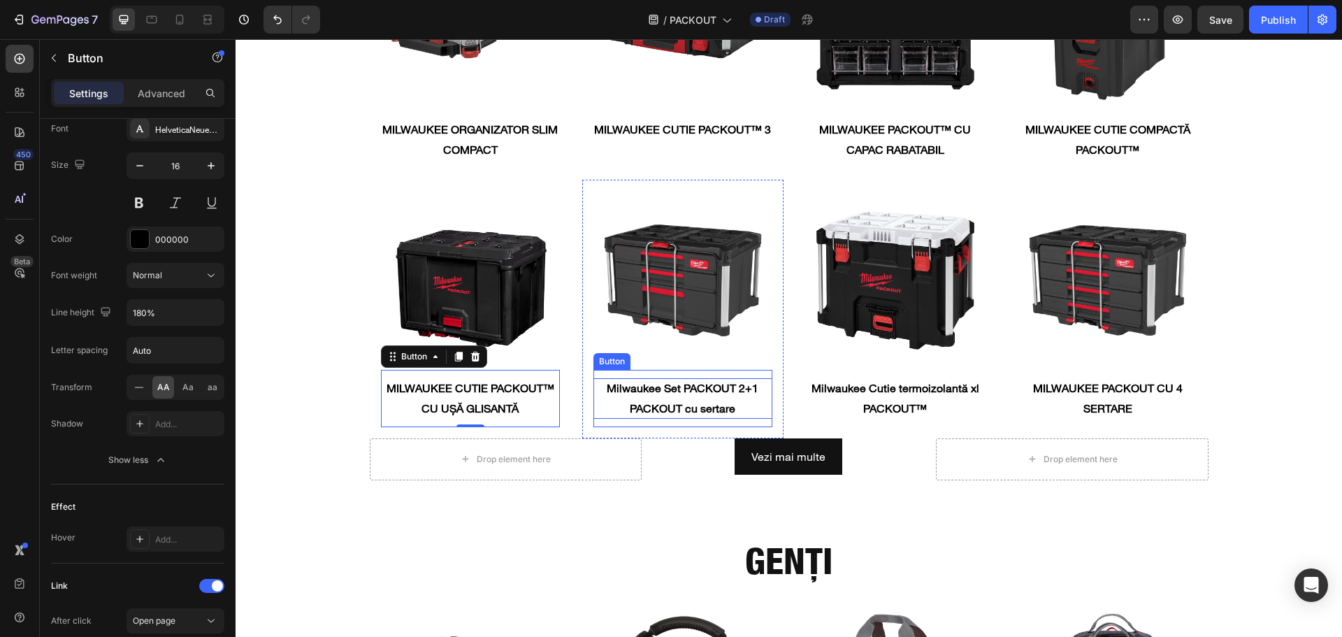
click at [630, 399] on p "Milwaukee Set PACKOUT 2+1 PACKOUT cu sertare" at bounding box center [682, 398] width 179 height 41
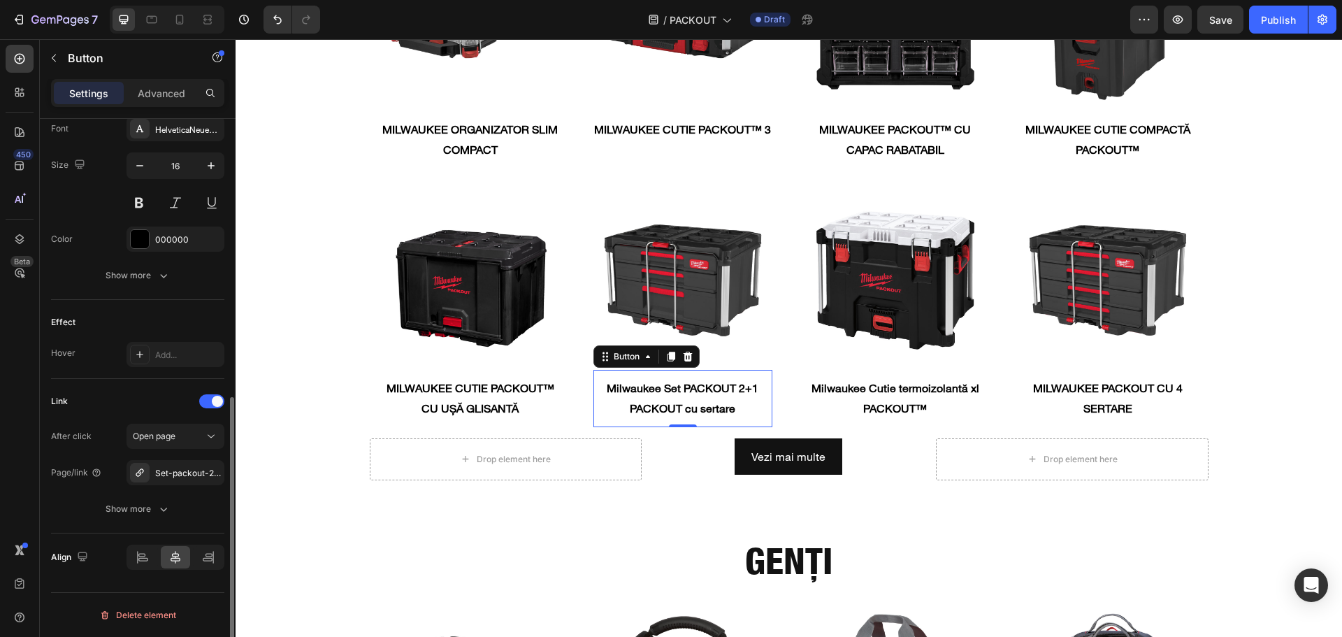
click at [115, 282] on button "Show more" at bounding box center [137, 275] width 173 height 25
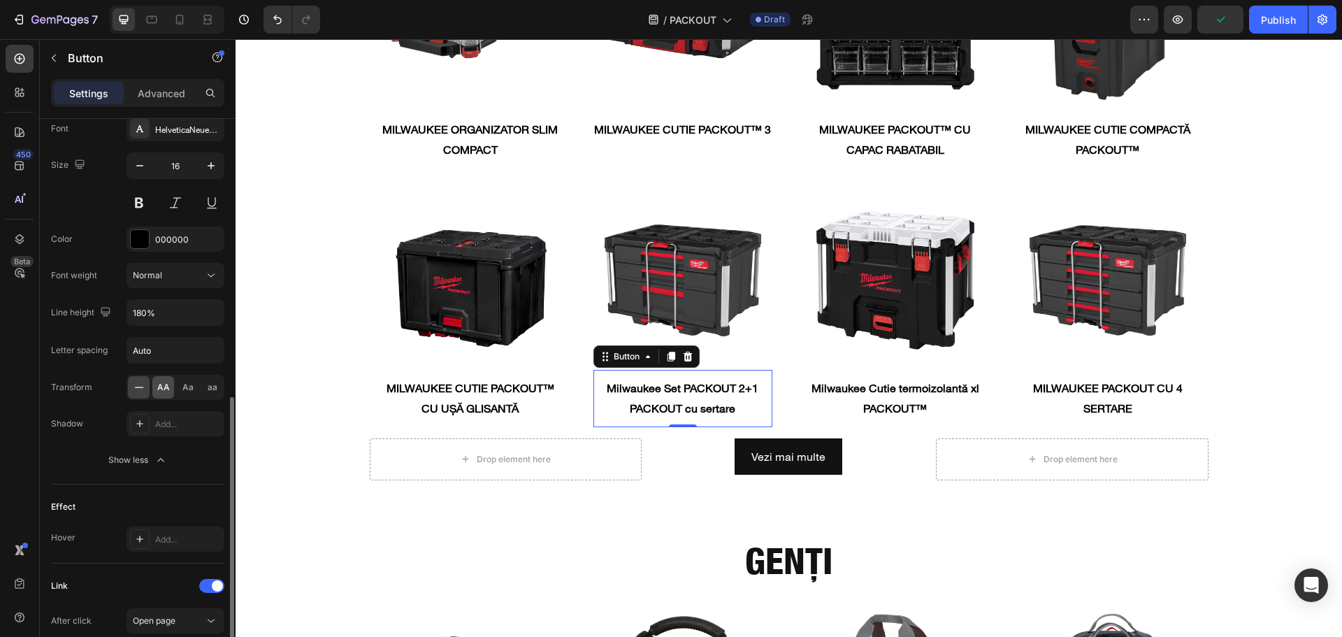
drag, startPoint x: 170, startPoint y: 385, endPoint x: 284, endPoint y: 374, distance: 115.1
click at [170, 385] on div "AA" at bounding box center [163, 387] width 22 height 22
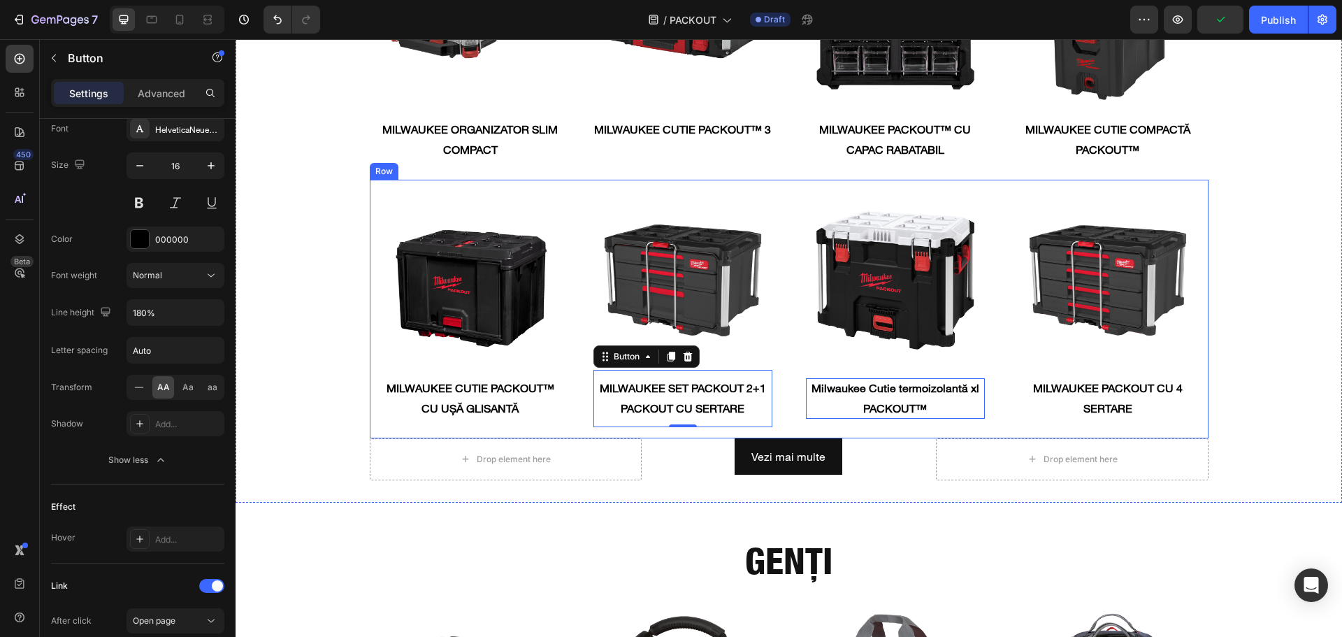
click at [836, 393] on strong "Milwaukee Cutie termoizolantă xl PACKOUT™" at bounding box center [895, 398] width 168 height 34
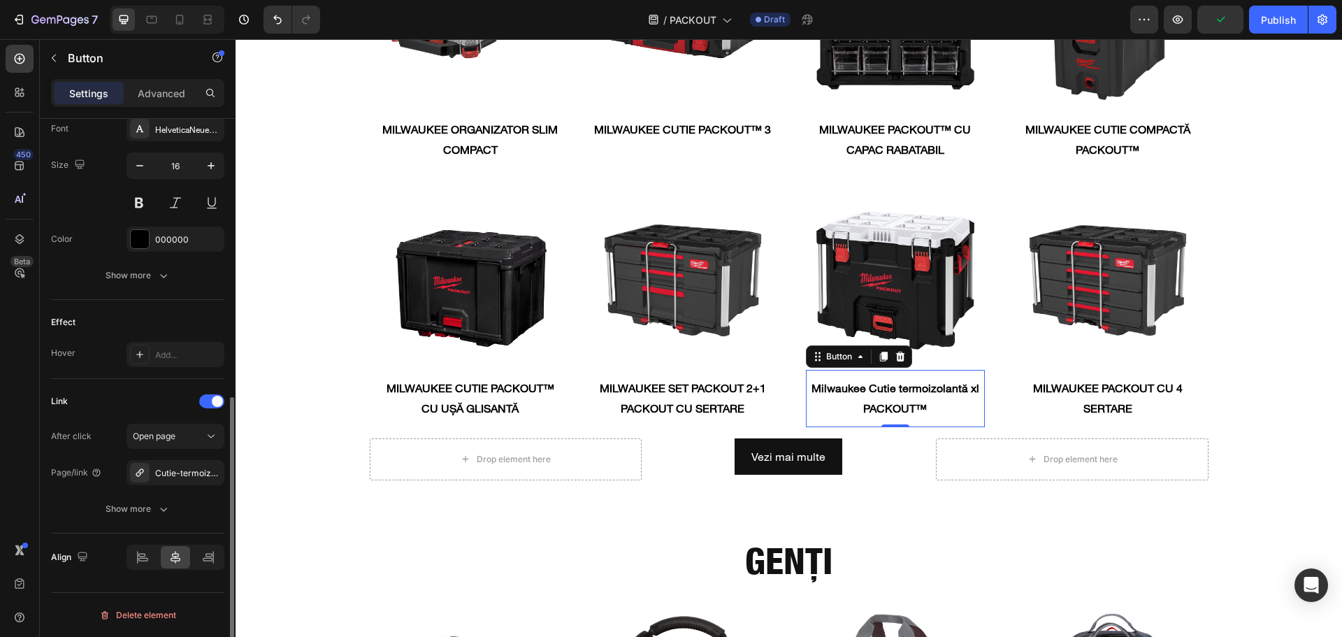
click at [124, 261] on div "Font HelveticaNeueLTW1G-Roman Size 16 Color 000000 Show more" at bounding box center [137, 202] width 173 height 172
click at [143, 277] on div "Show more" at bounding box center [138, 275] width 65 height 14
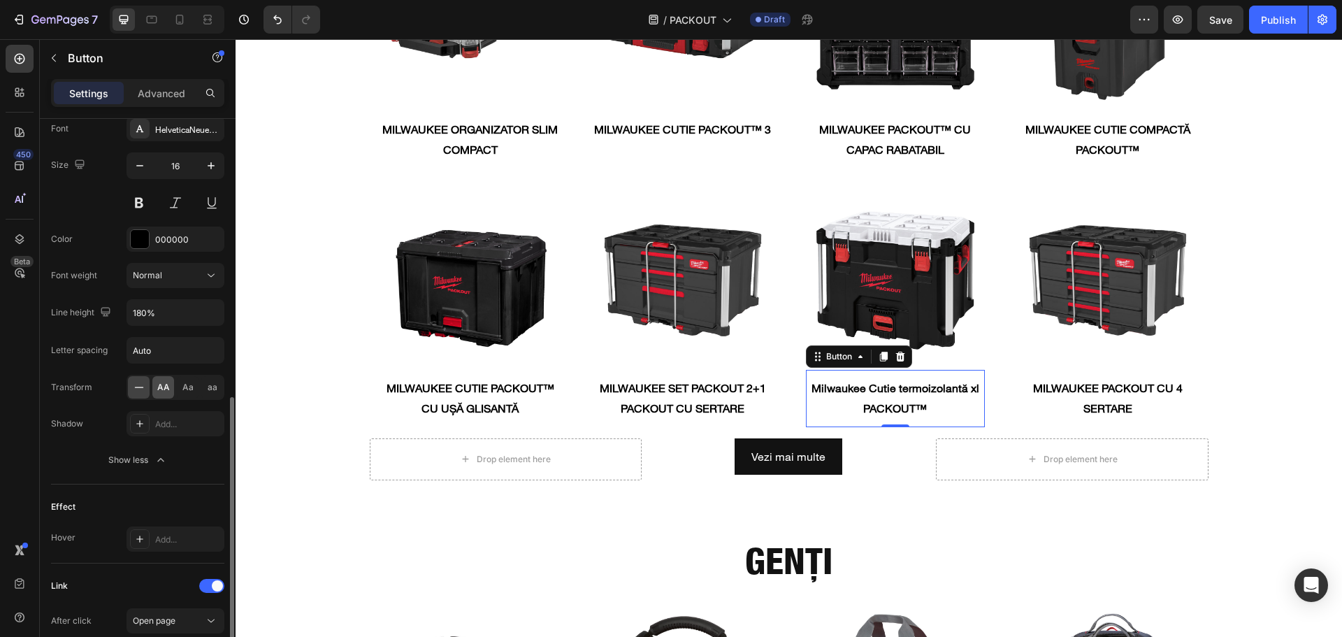
click at [160, 388] on span "AA" at bounding box center [163, 387] width 13 height 13
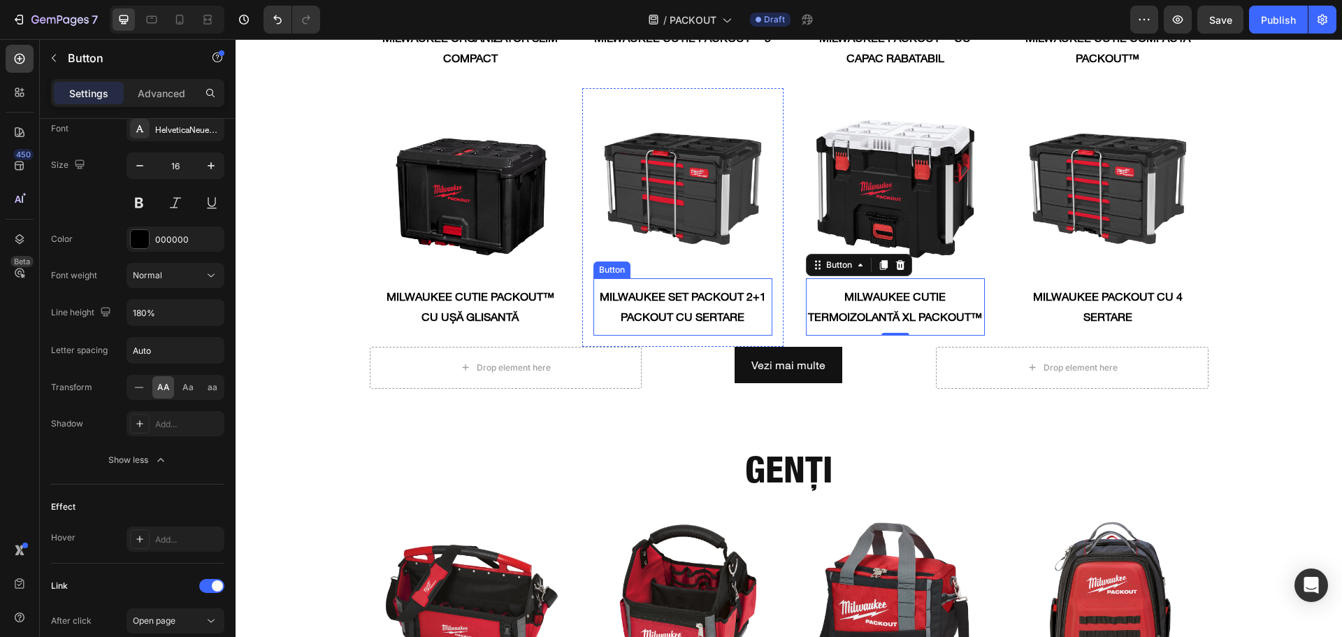
scroll to position [2585, 0]
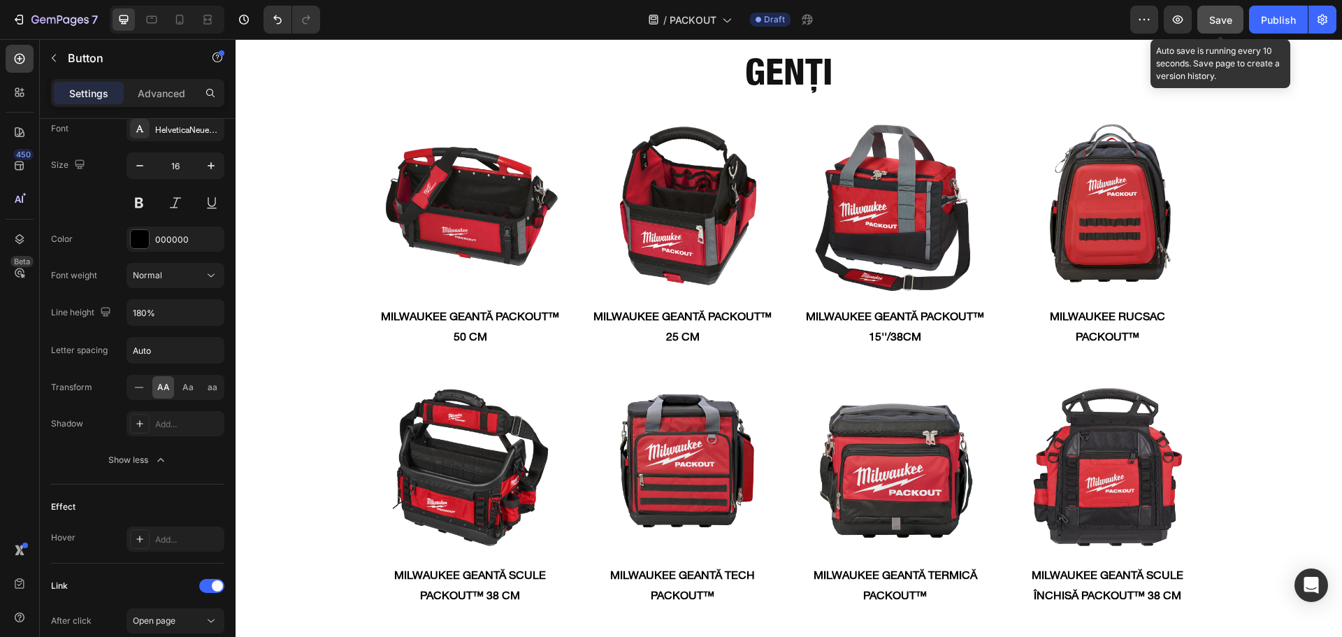
drag, startPoint x: 1221, startPoint y: 24, endPoint x: 1203, endPoint y: 29, distance: 18.6
click at [1222, 24] on span "Save" at bounding box center [1220, 20] width 23 height 12
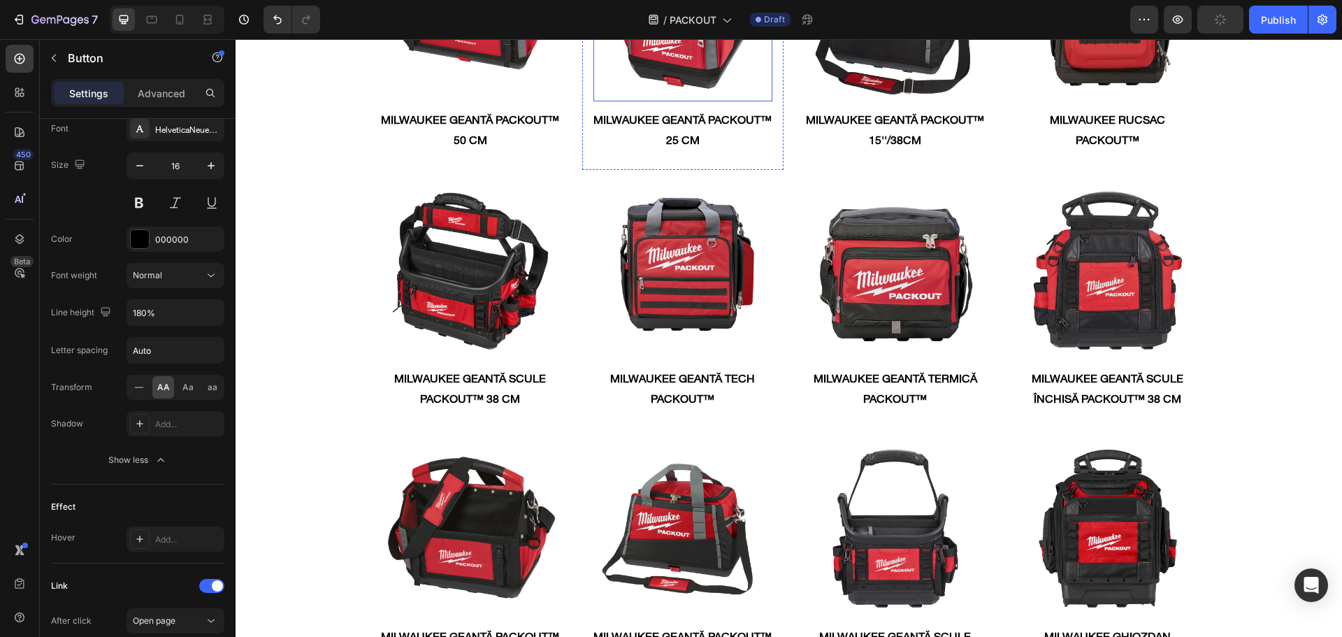
scroll to position [3005, 0]
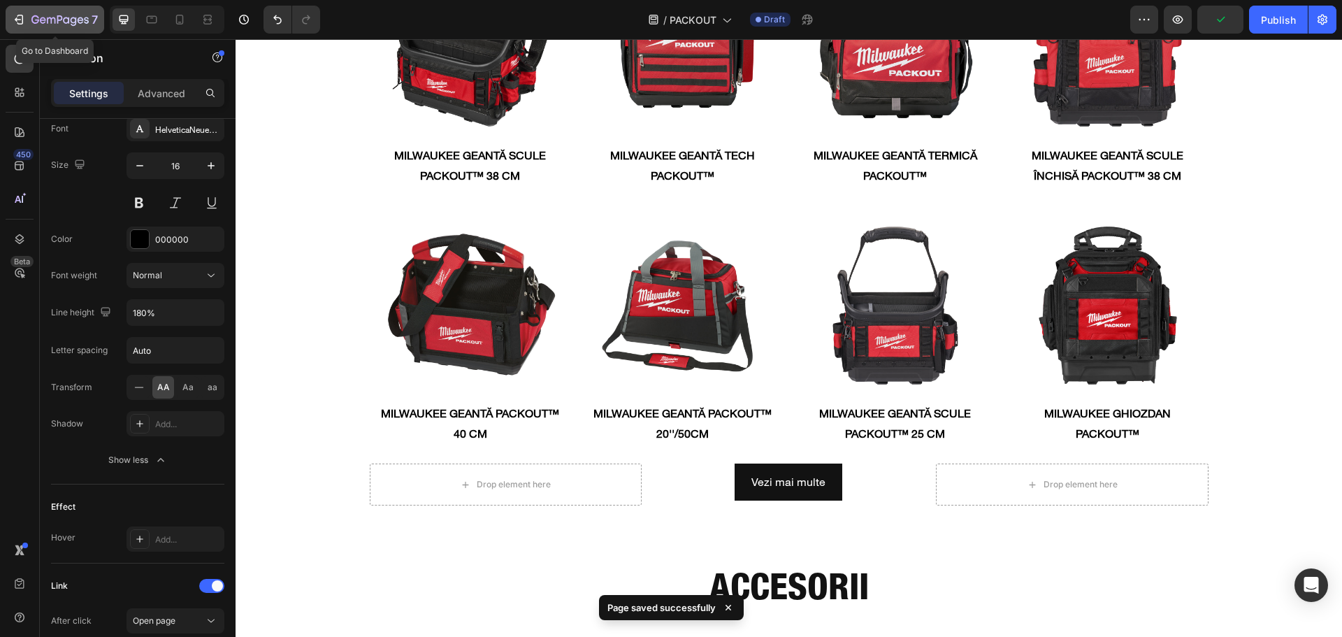
click at [52, 24] on icon "button" at bounding box center [59, 21] width 57 height 12
